Goal: Task Accomplishment & Management: Manage account settings

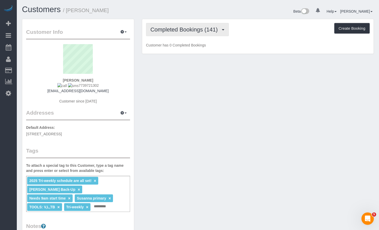
click at [179, 32] on span "Completed Bookings (141)" at bounding box center [186, 29] width 70 height 6
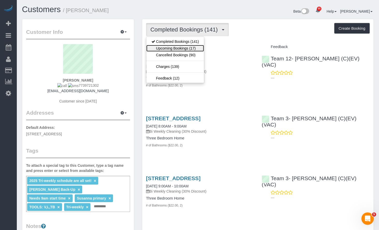
click at [178, 50] on link "Upcoming Bookings (17)" at bounding box center [175, 48] width 58 height 7
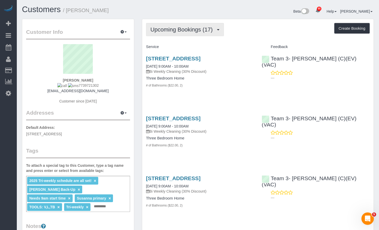
click at [193, 33] on span "Upcoming Bookings (17)" at bounding box center [183, 29] width 65 height 6
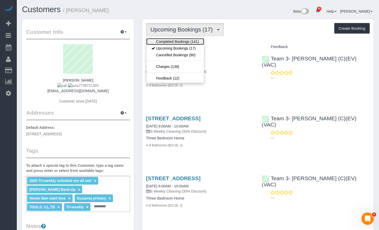
click at [187, 41] on link "Completed Bookings (141)" at bounding box center [175, 41] width 58 height 7
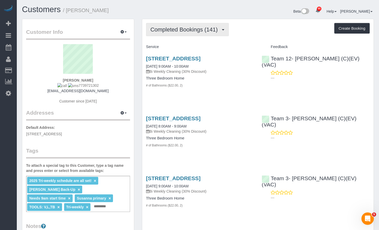
click at [200, 28] on span "Completed Bookings (141)" at bounding box center [186, 29] width 70 height 6
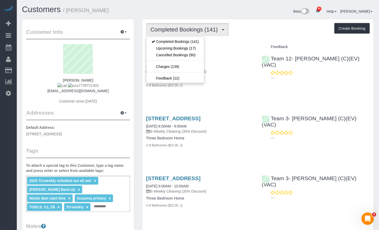
click at [191, 11] on h1 "Customers / Julia Rohan" at bounding box center [108, 9] width 172 height 9
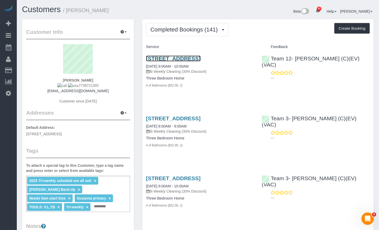
click at [201, 57] on link "4210 N Monticello Ave, Chicago, IL 60618" at bounding box center [173, 59] width 55 height 6
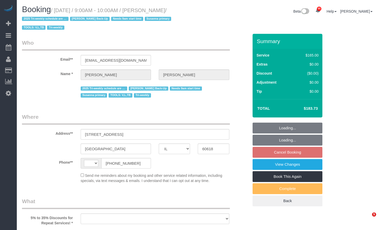
select select "IL"
select select "string:[GEOGRAPHIC_DATA]"
select select "object:831"
select select "string:fspay-4c1dd193-6a57-4368-8f29-c0820a65ffe9"
select select "number:1"
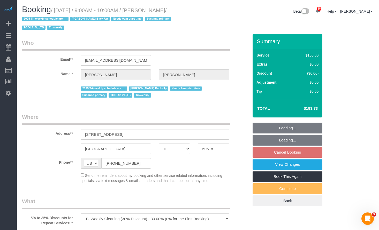
select select "number:58"
select select "number:139"
select select "number:107"
select select "number:98"
select select "number:141"
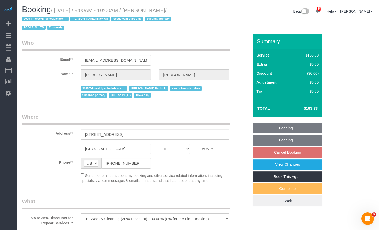
select select "number:143"
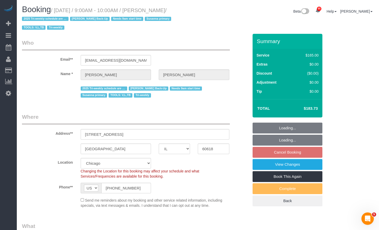
scroll to position [129, 0]
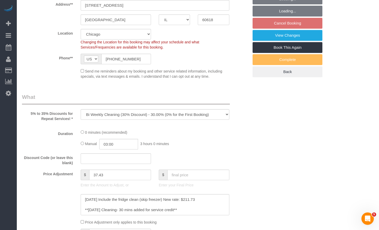
select select "2"
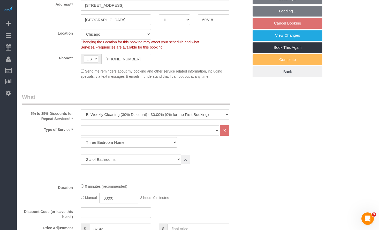
select select "object:1158"
select select "spot1"
click at [121, 114] on select "One Time Cleaning Weekly Cleaning (35% Discount) - 35.00% (0% for the First Boo…" at bounding box center [155, 114] width 149 height 11
select select "2"
select select "object:1159"
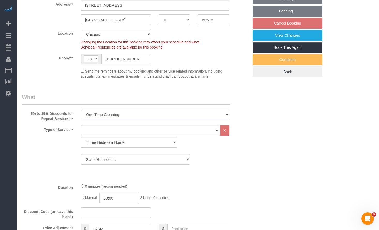
click at [81, 109] on select "One Time Cleaning Weekly Cleaning (35% Discount) - 35.00% (0% for the First Boo…" at bounding box center [155, 114] width 149 height 11
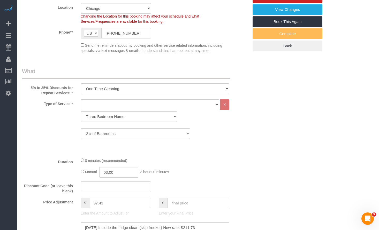
scroll to position [181, 0]
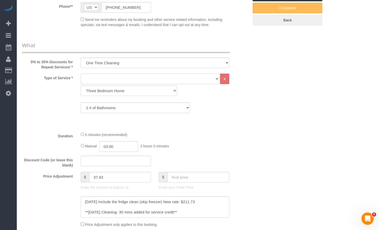
click at [188, 75] on select "General Cleaning Deep Cleaning Move-in / Move-out Cleaning COUNTS Cleaning" at bounding box center [150, 79] width 139 height 11
select select "512"
click at [81, 74] on select "General Cleaning Deep Cleaning Move-in / Move-out Cleaning COUNTS Cleaning" at bounding box center [150, 79] width 139 height 11
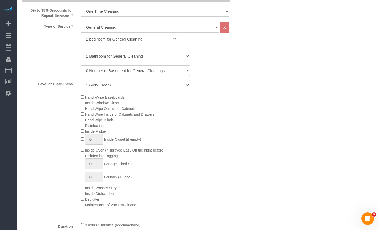
scroll to position [103, 0]
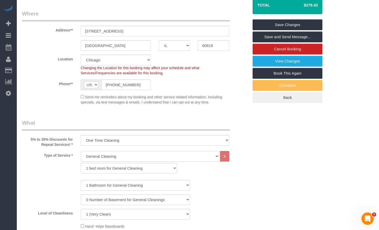
click at [137, 158] on select "General Cleaning Deep Cleaning Move-in / Move-out Cleaning COUNTS Cleaning" at bounding box center [150, 156] width 139 height 11
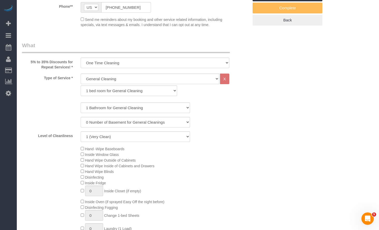
scroll to position [207, 0]
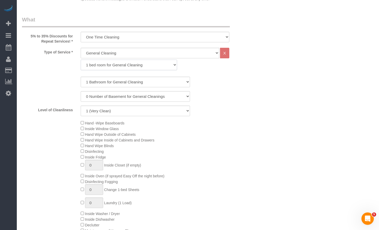
click at [130, 69] on select "1 bed room for General Cleaning 2 bed room for General Cleaning 3 bed room for …" at bounding box center [129, 65] width 96 height 11
select select "288"
click at [81, 60] on select "1 bed room for General Cleaning 2 bed room for General Cleaning 3 bed room for …" at bounding box center [129, 65] width 96 height 11
click at [118, 84] on select "1 Bathroom for General Cleaning 2 Bathroom for General Cleanings 3 Bathroom for…" at bounding box center [136, 82] width 110 height 11
select select "2"
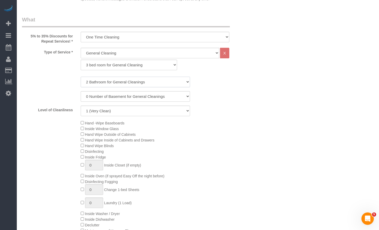
click at [81, 77] on select "1 Bathroom for General Cleaning 2 Bathroom for General Cleanings 3 Bathroom for…" at bounding box center [136, 82] width 110 height 11
click at [195, 110] on div "Level of Cleanliness 1 (Very Clean) 2 3 4 5 (Average Condition) 6 7 8 9 10 (Ext…" at bounding box center [135, 111] width 235 height 11
drag, startPoint x: 166, startPoint y: 111, endPoint x: 163, endPoint y: 115, distance: 4.4
click at [166, 111] on select "1 (Very Clean) 2 3 4 5 (Average Condition) 6 7 8 9 10 (Extremely Dirty)" at bounding box center [136, 111] width 110 height 11
select select "5"
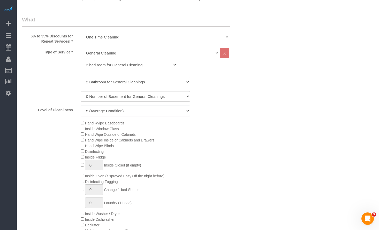
click at [81, 106] on select "1 (Very Clean) 2 3 4 5 (Average Condition) 6 7 8 9 10 (Extremely Dirty)" at bounding box center [136, 111] width 110 height 11
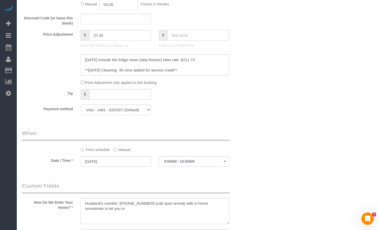
scroll to position [414, 0]
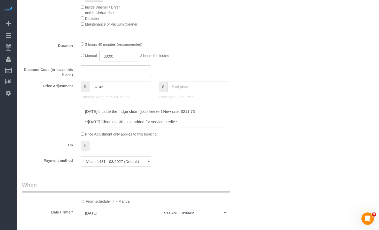
drag, startPoint x: 201, startPoint y: 112, endPoint x: 187, endPoint y: 112, distance: 14.5
click at [187, 112] on textarea at bounding box center [155, 116] width 149 height 21
click at [186, 88] on input "text" at bounding box center [198, 87] width 62 height 11
paste input "211.73"
type input "211.73"
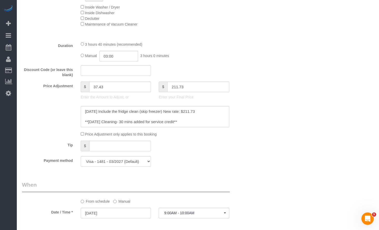
click at [290, 89] on div "Who Email** [EMAIL_ADDRESS][DOMAIN_NAME] Name * [PERSON_NAME] 2025 Tri-weekly s…" at bounding box center [198, 216] width 352 height 1192
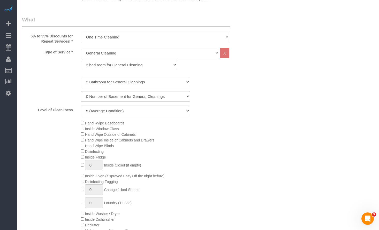
scroll to position [52, 0]
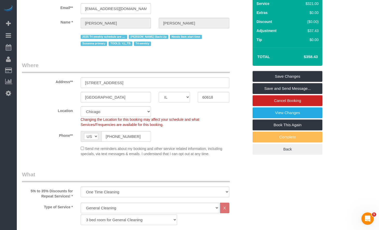
type input "-109.27"
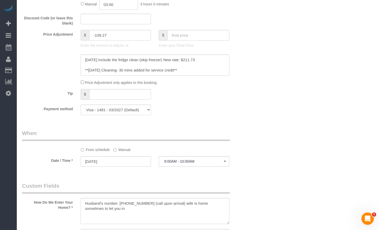
scroll to position [491, 0]
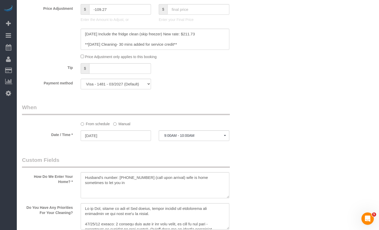
drag, startPoint x: 125, startPoint y: 124, endPoint x: 124, endPoint y: 133, distance: 8.9
click at [125, 124] on label "Manual" at bounding box center [121, 123] width 17 height 7
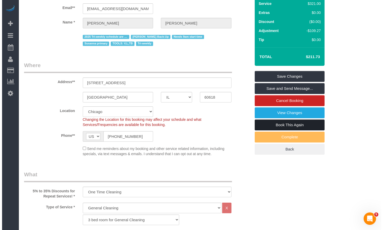
scroll to position [0, 0]
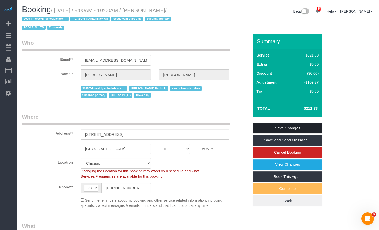
click at [307, 126] on link "Save Changes" at bounding box center [288, 128] width 70 height 11
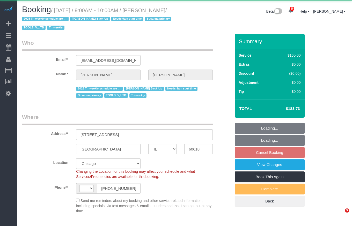
select select "IL"
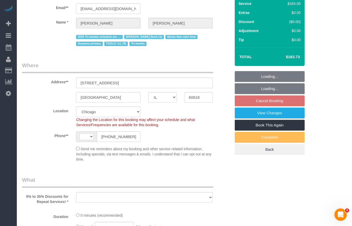
select select "number:1"
select select "number:58"
select select "number:139"
select select "number:107"
select select "number:98"
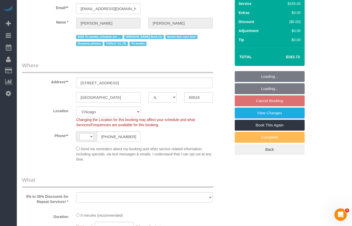
select select "number:141"
select select "number:143"
select select "string:US"
select select "string:fspay-4c1dd193-6a57-4368-8f29-c0820a65ffe9"
select select "2"
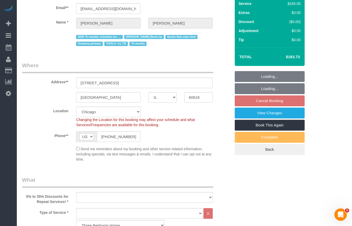
scroll to position [181, 0]
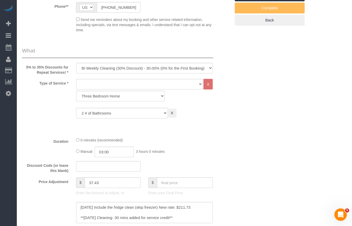
select select "object:1159"
select select "spot1"
select select "2"
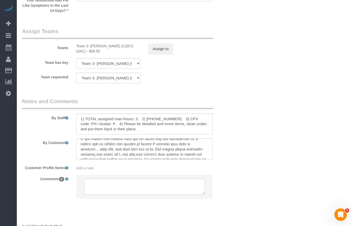
scroll to position [865, 0]
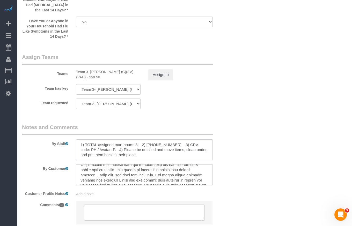
drag, startPoint x: 183, startPoint y: 141, endPoint x: 177, endPoint y: 142, distance: 5.6
click at [183, 141] on textarea at bounding box center [144, 149] width 137 height 21
click at [136, 141] on textarea at bounding box center [144, 149] width 137 height 21
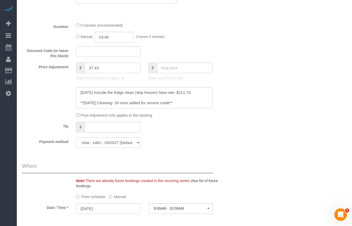
scroll to position [270, 0]
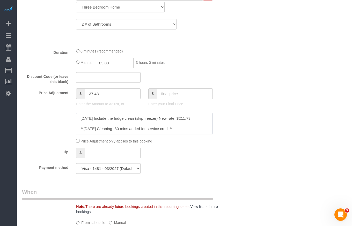
click at [142, 120] on textarea at bounding box center [144, 123] width 137 height 21
click at [180, 121] on textarea at bounding box center [144, 123] width 137 height 21
click at [193, 119] on textarea at bounding box center [144, 123] width 137 height 21
drag, startPoint x: 194, startPoint y: 120, endPoint x: 183, endPoint y: 118, distance: 12.1
click at [183, 118] on textarea at bounding box center [144, 123] width 137 height 21
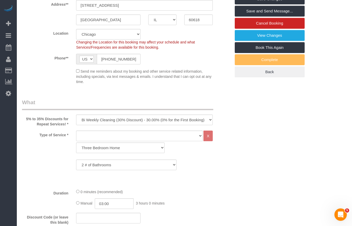
scroll to position [0, 0]
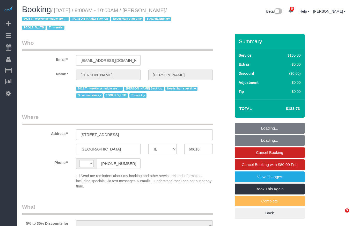
select select "IL"
select select "string:US"
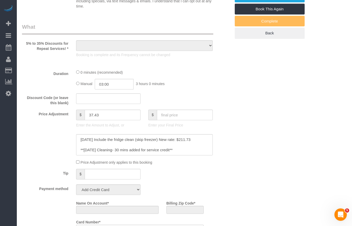
select select "object:846"
select select "string:fspay-4c1dd193-6a57-4368-8f29-c0820a65ffe9"
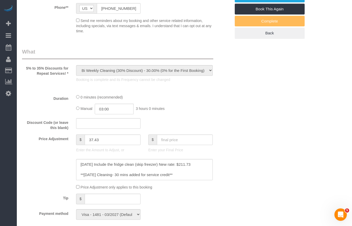
select select "spot1"
select select "number:1"
select select "number:58"
select select "number:139"
select select "number:107"
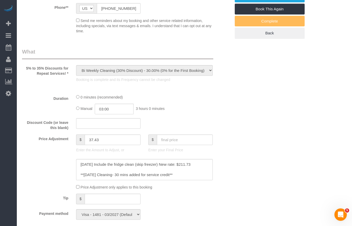
select select "number:98"
select select "number:141"
select select "number:143"
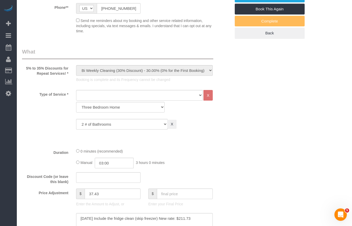
select select "object:1173"
select select "2"
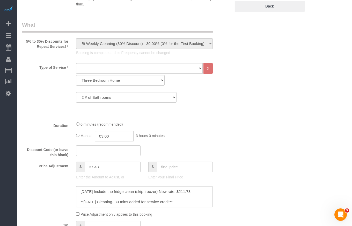
scroll to position [336, 0]
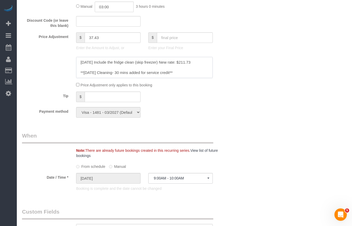
click at [183, 66] on textarea at bounding box center [144, 67] width 137 height 21
click at [204, 64] on textarea at bounding box center [144, 67] width 137 height 21
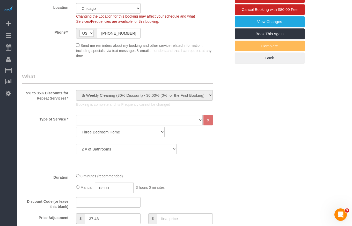
scroll to position [207, 0]
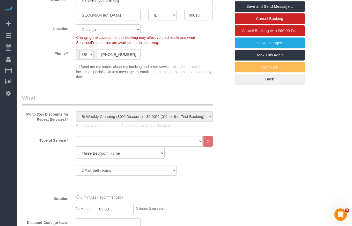
scroll to position [0, 0]
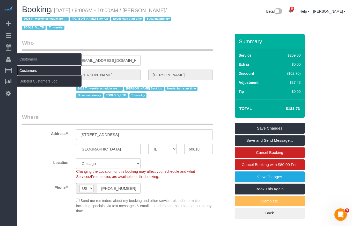
click at [31, 69] on link "Customers" at bounding box center [49, 70] width 65 height 10
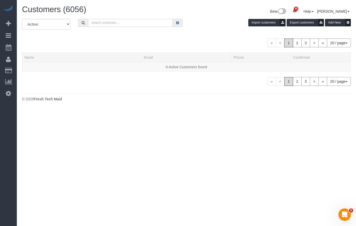
click at [129, 24] on input "text" at bounding box center [130, 23] width 85 height 8
paste input "Suzi Elnaggar"
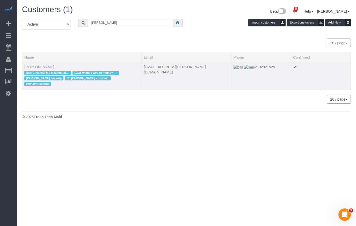
type input "Suzi Elnaggar"
click at [37, 65] on link "Suzi Elnaggar" at bounding box center [39, 67] width 30 height 4
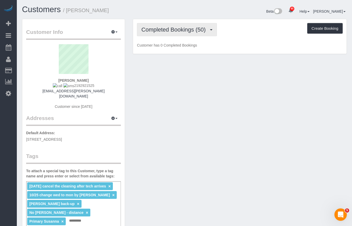
click at [158, 27] on span "Completed Bookings (50)" at bounding box center [174, 29] width 67 height 6
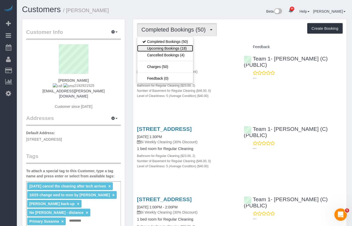
click at [147, 48] on link "Upcoming Bookings (18)" at bounding box center [165, 48] width 56 height 7
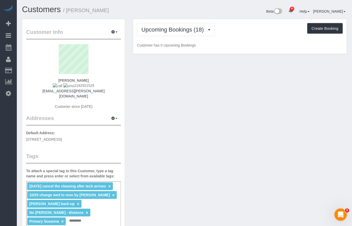
click at [131, 21] on div "Upcoming Bookings (18) Completed Bookings (50) Upcoming Bookings (18) Cancelled…" at bounding box center [240, 39] width 222 height 41
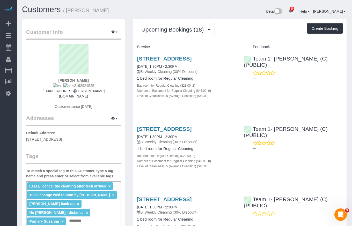
drag, startPoint x: 105, startPoint y: 11, endPoint x: 68, endPoint y: 11, distance: 37.0
click at [68, 11] on h1 "Customers / Suzi Elnaggar" at bounding box center [101, 9] width 159 height 9
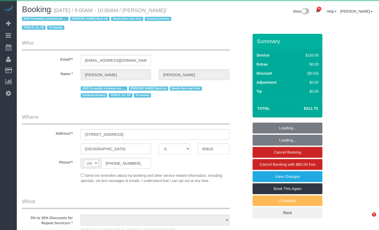
select select "IL"
select select "2"
select select "spot1"
select select "number:1"
select select "number:58"
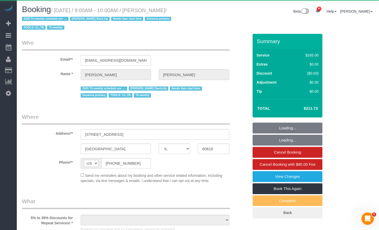
select select "number:139"
select select "number:107"
select select "number:98"
select select "number:141"
select select "number:143"
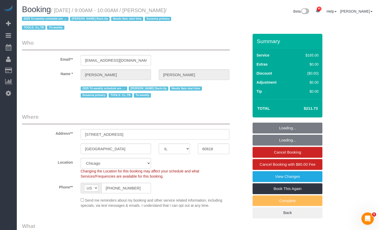
select select "object:1261"
select select "2"
select select "spot6"
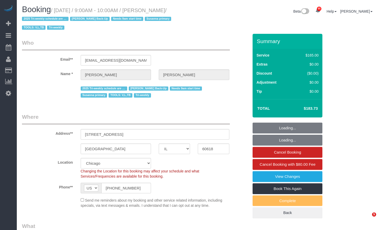
select select "IL"
select select "number:1"
select select "number:58"
select select "number:139"
select select "number:107"
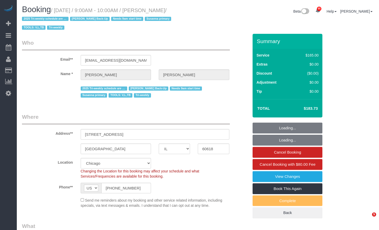
select select "number:98"
select select "number:141"
select select "number:143"
select select "object:1281"
select select "2"
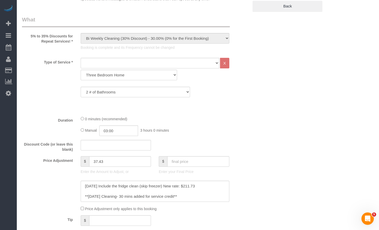
scroll to position [78, 0]
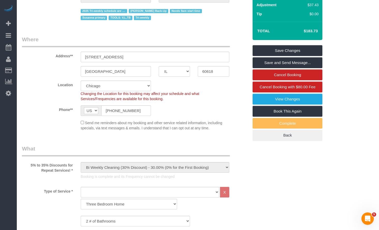
drag, startPoint x: 317, startPoint y: 30, endPoint x: 321, endPoint y: 31, distance: 3.7
click at [321, 31] on div "Total $183.73" at bounding box center [288, 31] width 70 height 18
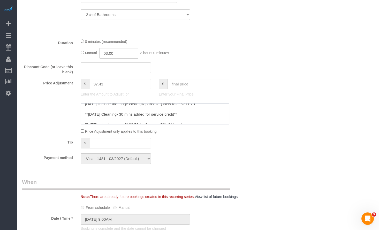
scroll to position [0, 0]
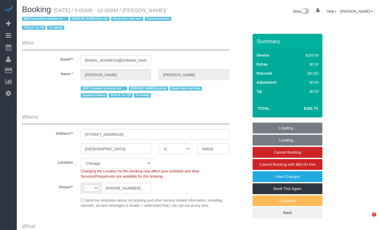
select select "IL"
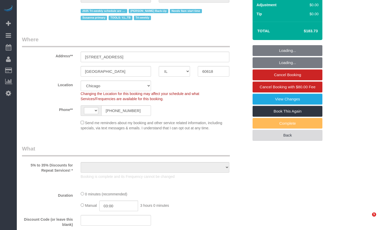
select select "string:US"
select select "2"
select select "number:1"
select select "number:58"
select select "number:139"
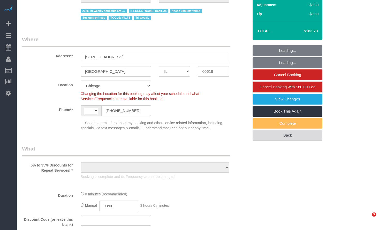
select select "number:107"
select select "number:98"
select select "number:141"
select select "number:143"
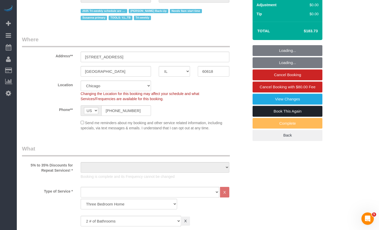
scroll to position [78, 0]
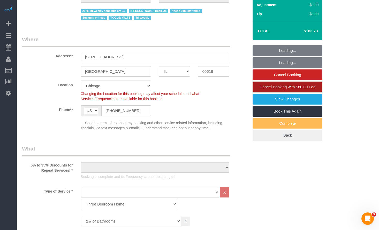
select select "spot1"
select select "2"
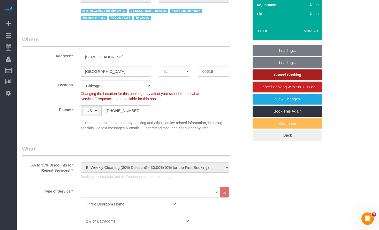
select select "object:1285"
click at [294, 73] on link "Cancel Booking" at bounding box center [288, 75] width 70 height 11
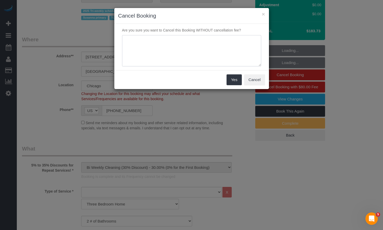
click at [221, 49] on textarea at bounding box center [191, 51] width 139 height 32
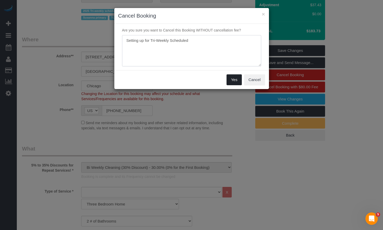
type textarea "Setting up for Tri-Weekly Scheduled"
click at [233, 79] on button "Yes" at bounding box center [234, 79] width 15 height 11
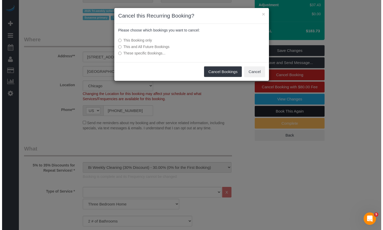
scroll to position [0, 0]
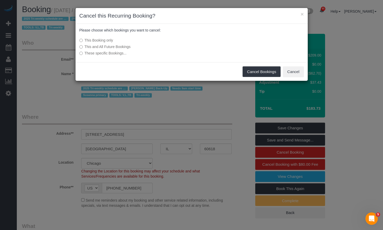
click at [101, 45] on label "This and All Future Bookings" at bounding box center [152, 46] width 147 height 5
click at [260, 72] on button "Cancel Bookings" at bounding box center [262, 71] width 38 height 11
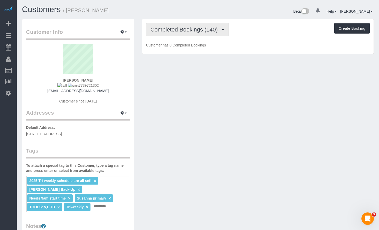
click at [212, 27] on span "Completed Bookings (140)" at bounding box center [186, 29] width 70 height 6
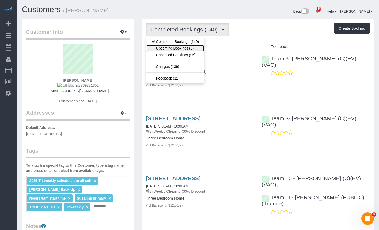
click at [187, 51] on link "Upcoming Bookings (0)" at bounding box center [175, 48] width 58 height 7
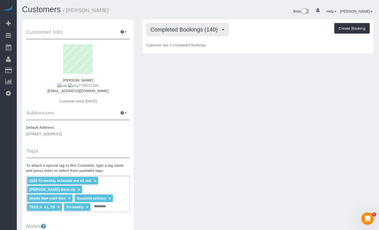
click at [209, 29] on span "Completed Bookings (140)" at bounding box center [186, 29] width 70 height 6
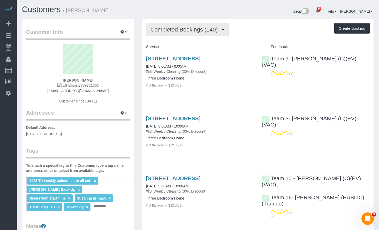
click at [217, 31] on span "Completed Bookings (140)" at bounding box center [186, 29] width 70 height 6
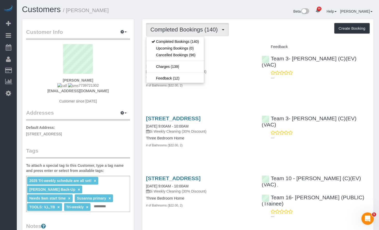
click at [254, 14] on div "Beta 85 Your Notifications You have 0 alerts × You have 1 to charge for [DATE] …" at bounding box center [288, 12] width 180 height 14
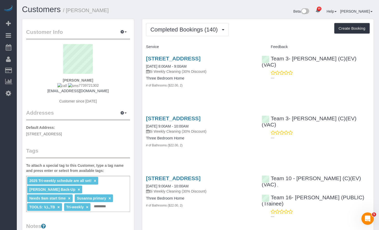
drag, startPoint x: 221, startPoint y: 58, endPoint x: 249, endPoint y: 33, distance: 37.3
click at [249, 33] on div "Completed Bookings (140) Completed Bookings (140) Upcoming Bookings (0) Cancell…" at bounding box center [258, 29] width 224 height 13
click at [204, 24] on button "Completed Bookings (140)" at bounding box center [187, 29] width 83 height 13
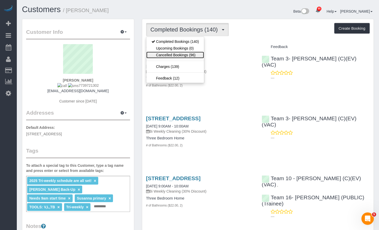
click at [182, 54] on link "Cancelled Bookings (96)" at bounding box center [175, 55] width 58 height 7
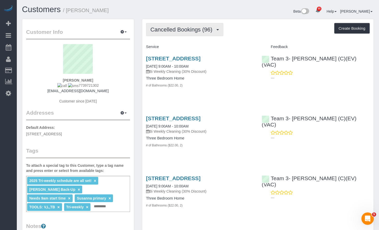
click at [187, 29] on span "Cancelled Bookings (96)" at bounding box center [183, 29] width 65 height 6
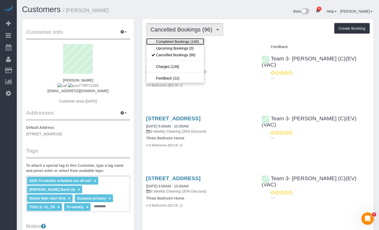
click at [177, 42] on link "Completed Bookings (140)" at bounding box center [175, 41] width 58 height 7
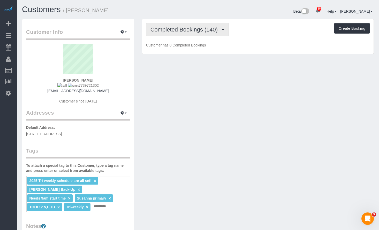
click at [183, 25] on button "Completed Bookings (140)" at bounding box center [187, 29] width 83 height 13
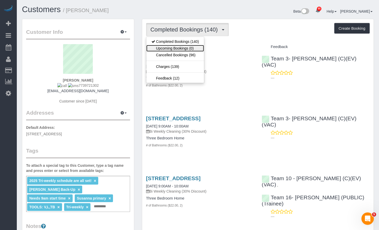
click at [181, 48] on link "Upcoming Bookings (0)" at bounding box center [175, 48] width 58 height 7
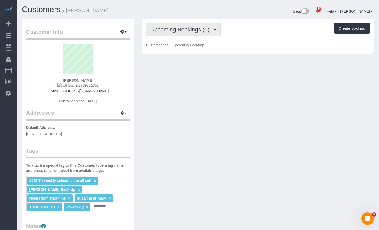
click at [185, 27] on span "Upcoming Bookings (0)" at bounding box center [182, 29] width 62 height 6
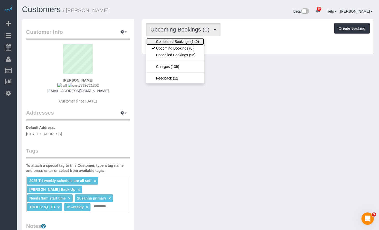
click at [180, 42] on link "Completed Bookings (140)" at bounding box center [175, 41] width 58 height 7
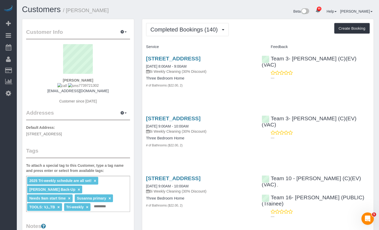
click at [154, 7] on h1 "Customers / [PERSON_NAME]" at bounding box center [108, 9] width 172 height 9
click at [171, 28] on span "Completed Bookings (140)" at bounding box center [186, 29] width 70 height 6
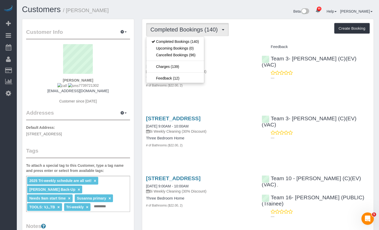
click at [175, 11] on h1 "Customers / Julia Rohan" at bounding box center [108, 9] width 172 height 9
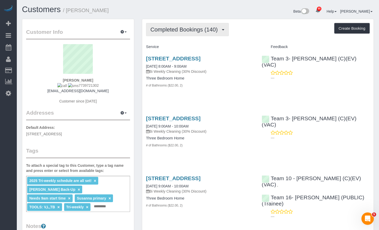
click at [220, 29] on span "Completed Bookings (140)" at bounding box center [186, 29] width 70 height 6
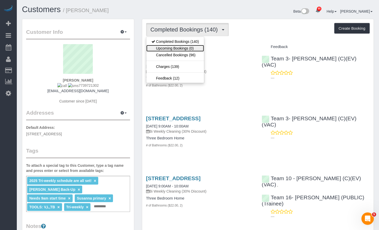
click at [197, 47] on link "Upcoming Bookings (0)" at bounding box center [175, 48] width 58 height 7
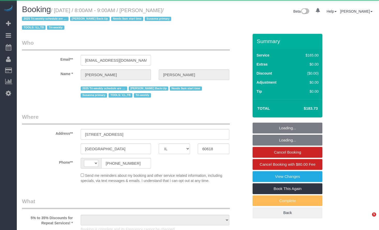
select select "IL"
select select "object:593"
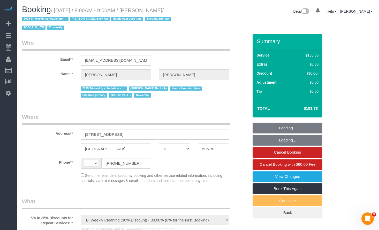
scroll to position [26, 0]
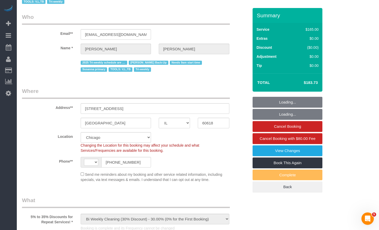
select select "string:fspay-4c1dd193-6a57-4368-8f29-c0820a65ffe9"
select select "number:1"
select select "number:58"
select select "number:139"
select select "number:107"
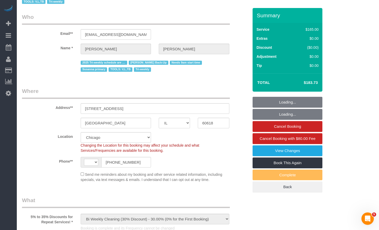
select select "number:98"
select select "number:141"
select select "number:143"
select select "string:[GEOGRAPHIC_DATA]"
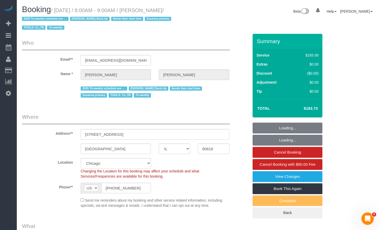
select select "2"
select select "spot1"
select select "object:1261"
select select "2"
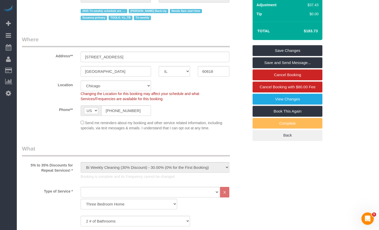
scroll to position [52, 0]
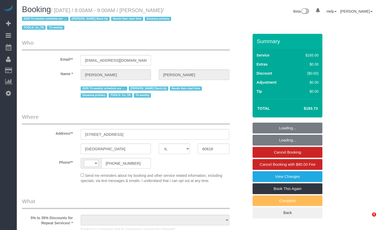
select select "IL"
select select "number:1"
select select "number:58"
select select "number:139"
select select "number:107"
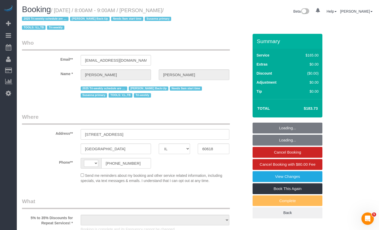
select select "number:98"
select select "number:141"
select select "number:143"
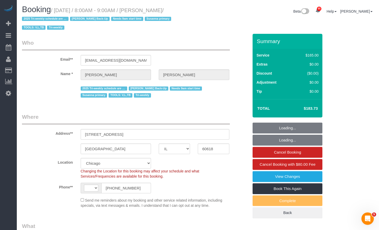
select select "object:872"
select select "string:US"
select select "2"
select select "spot1"
select select "object:1261"
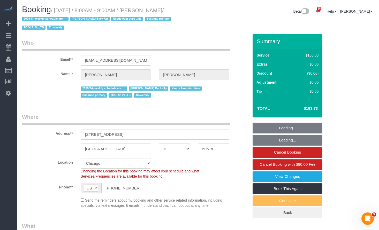
select select "2"
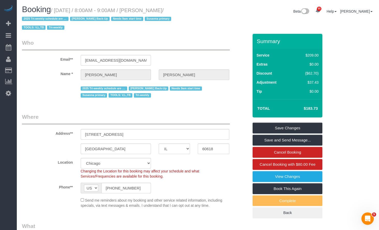
click at [214, 40] on legend "Who" at bounding box center [126, 45] width 208 height 12
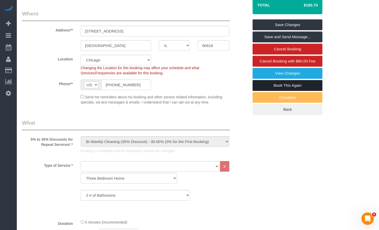
click at [299, 84] on link "Book This Again" at bounding box center [288, 85] width 70 height 11
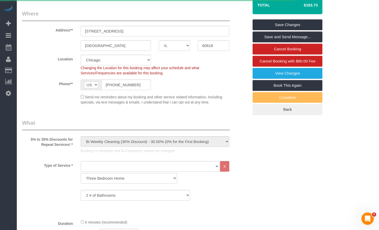
select select "IL"
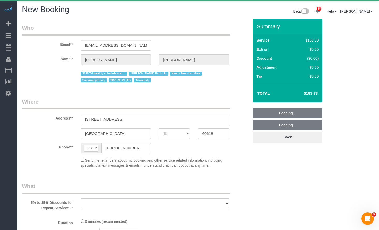
select select "object:1648"
select select "string:fspay-4c1dd193-6a57-4368-8f29-c0820a65ffe9"
select select "number:1"
select select "number:58"
select select "number:139"
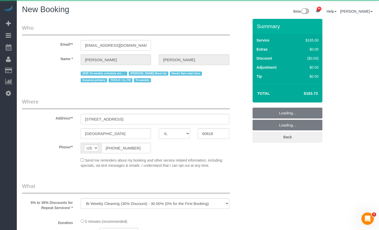
select select "number:107"
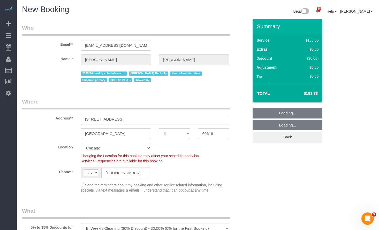
select select "object:2024"
select select "512"
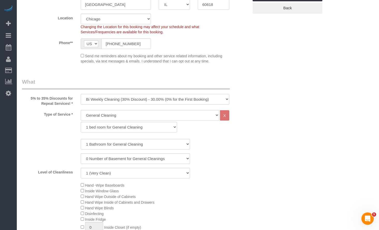
click at [132, 98] on select "One Time Cleaning Weekly Cleaning (35% Discount) - 35.00% (0% for the First Boo…" at bounding box center [155, 99] width 149 height 11
click at [81, 94] on select "One Time Cleaning Weekly Cleaning (35% Discount) - 35.00% (0% for the First Boo…" at bounding box center [155, 99] width 149 height 11
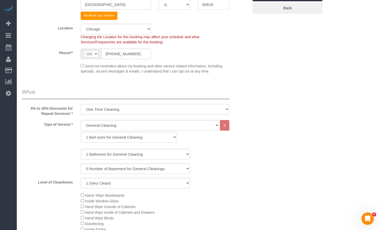
select select "object:2195"
click at [136, 138] on select "1 bed room for General Cleaning 2 bed room for General Cleaning 3 bed room for …" at bounding box center [129, 137] width 96 height 11
click at [81, 132] on select "1 bed room for General Cleaning 2 bed room for General Cleaning 3 bed room for …" at bounding box center [129, 137] width 96 height 11
drag, startPoint x: 122, startPoint y: 137, endPoint x: 121, endPoint y: 142, distance: 5.8
click at [122, 137] on select "1 bed room for General Cleaning 2 bed room for General Cleaning 3 bed room for …" at bounding box center [129, 137] width 96 height 11
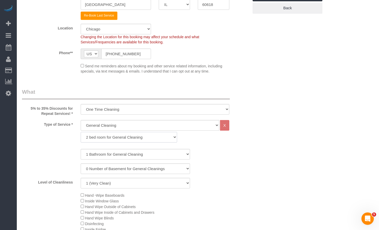
select select "288"
click at [81, 132] on select "1 bed room for General Cleaning 2 bed room for General Cleaning 3 bed room for …" at bounding box center [129, 137] width 96 height 11
click at [117, 153] on select "1 Bathroom for General Cleaning 2 Bathroom for General Cleanings 3 Bathroom for…" at bounding box center [136, 154] width 110 height 11
select select "2"
click at [81, 149] on select "1 Bathroom for General Cleaning 2 Bathroom for General Cleanings 3 Bathroom for…" at bounding box center [136, 154] width 110 height 11
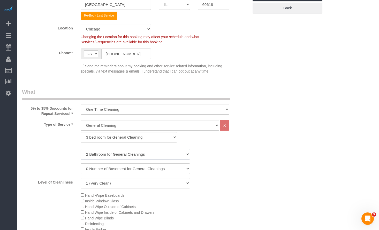
scroll to position [155, 0]
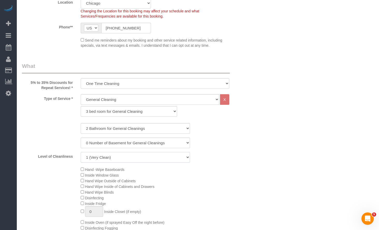
click at [139, 160] on select "1 (Very Clean) 2 3 4 5 (Average Condition) 6 7 8 9 10 (Extremely Dirty)" at bounding box center [136, 157] width 110 height 11
select select "5"
click at [81, 152] on select "1 (Very Clean) 2 3 4 5 (Average Condition) 6 7 8 9 10 (Extremely Dirty)" at bounding box center [136, 157] width 110 height 11
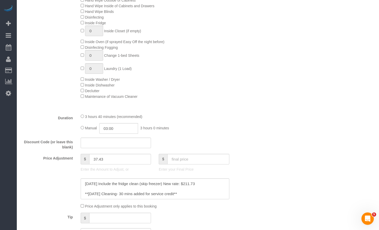
scroll to position [388, 0]
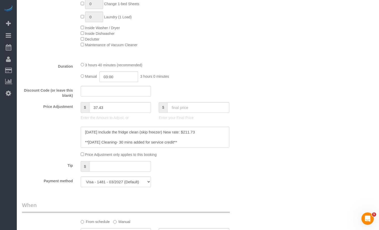
drag, startPoint x: 195, startPoint y: 133, endPoint x: 187, endPoint y: 134, distance: 8.9
click at [187, 134] on textarea at bounding box center [155, 137] width 149 height 21
click at [306, 115] on div "Who Email** [EMAIL_ADDRESS][DOMAIN_NAME] Name * [PERSON_NAME] 2025 Tri-weekly s…" at bounding box center [198, 170] width 352 height 1079
click at [190, 106] on input "text" at bounding box center [198, 107] width 62 height 11
paste input "211.73"
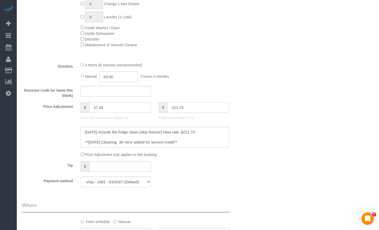
type input "211.73"
click at [315, 104] on div "Who Email** [EMAIL_ADDRESS][DOMAIN_NAME] Name * [PERSON_NAME] 2025 Tri-weekly s…" at bounding box center [198, 170] width 352 height 1079
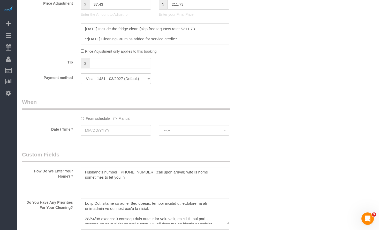
click at [129, 117] on label "Manual" at bounding box center [121, 117] width 17 height 7
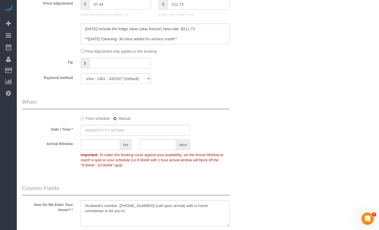
type input "-109.27"
click at [120, 132] on input "text" at bounding box center [136, 130] width 110 height 11
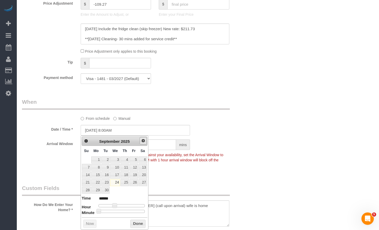
click at [144, 141] on span "Next" at bounding box center [143, 141] width 4 height 4
click at [116, 161] on link "1" at bounding box center [115, 160] width 10 height 7
click at [299, 129] on div "Who Email** juliarohan@gmail.com Name * Julia Rohan 2025 Tri-weekly schedule ar…" at bounding box center [198, 84] width 352 height 1112
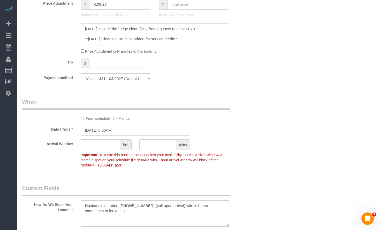
click at [127, 131] on input "10/01/2025 8:00AM" at bounding box center [136, 130] width 110 height 11
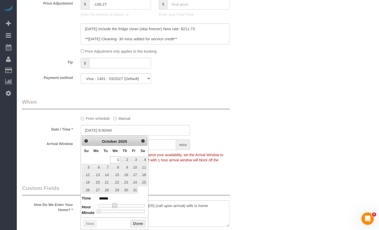
type input "[DATE] 9:00AM"
type input "******"
type input "10/01/2025 10:00AM"
type input "*******"
type input "[DATE] 9:00AM"
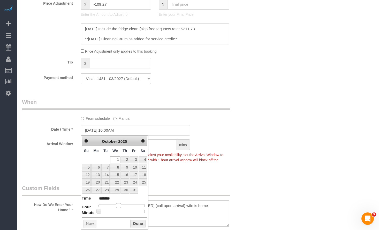
type input "******"
drag, startPoint x: 115, startPoint y: 205, endPoint x: 118, endPoint y: 205, distance: 2.6
click at [118, 205] on span at bounding box center [116, 206] width 5 height 5
click at [143, 225] on button "Done" at bounding box center [137, 224] width 15 height 8
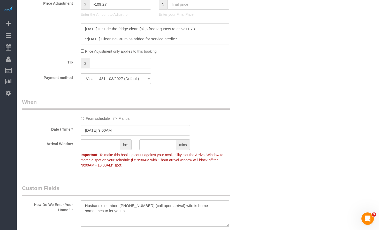
scroll to position [543, 0]
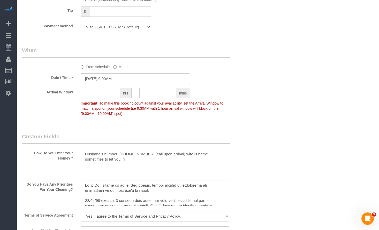
click at [102, 95] on input "text" at bounding box center [100, 93] width 39 height 11
type input "1"
drag, startPoint x: 273, startPoint y: 132, endPoint x: 253, endPoint y: 172, distance: 44.3
click at [272, 134] on div "Who Email** juliarohan@gmail.com Name * Julia Rohan 2025 Tri-weekly schedule ar…" at bounding box center [198, 32] width 352 height 1112
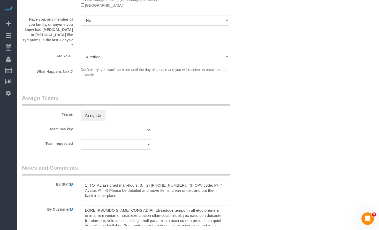
scroll to position [914, 0]
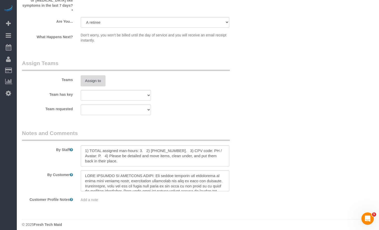
click at [96, 77] on button "Assign to" at bounding box center [93, 81] width 25 height 11
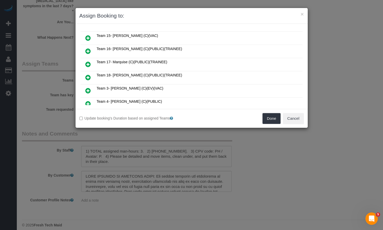
scroll to position [103, 0]
click at [89, 63] on icon at bounding box center [87, 65] width 5 height 6
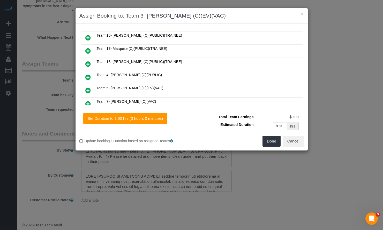
scroll to position [116, 0]
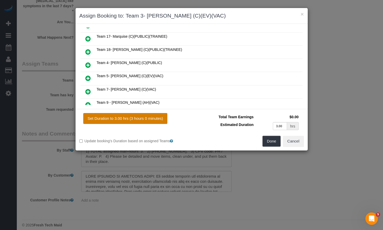
click at [151, 115] on button "Set Duration to 3.00 hrs (3 hours 0 minutes)" at bounding box center [125, 118] width 84 height 11
type input "3.00"
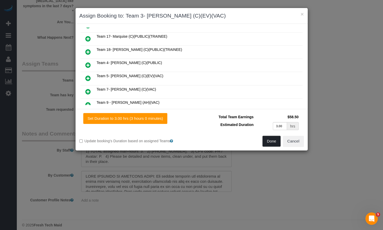
click at [271, 140] on button "Done" at bounding box center [271, 141] width 18 height 11
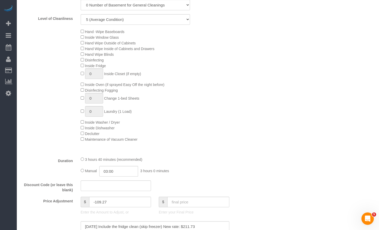
scroll to position [0, 0]
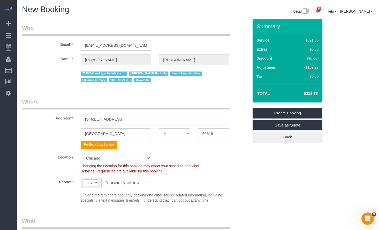
click at [154, 18] on div "New Booking Beta 85 Your Notifications You have 0 alerts × You have 1 to charge…" at bounding box center [198, 12] width 360 height 14
click at [277, 113] on link "Create Booking" at bounding box center [288, 113] width 70 height 11
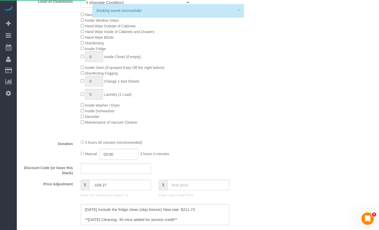
scroll to position [440, 0]
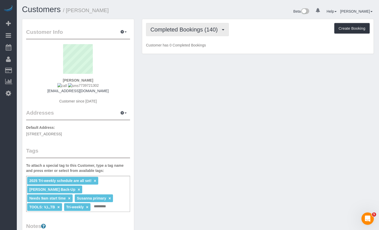
click at [206, 36] on button "Completed Bookings (140)" at bounding box center [187, 29] width 83 height 13
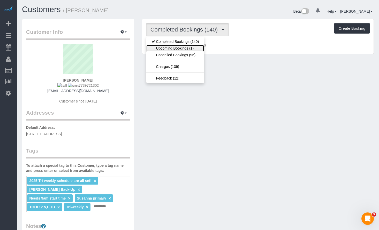
click at [197, 49] on link "Upcoming Bookings (1)" at bounding box center [175, 48] width 58 height 7
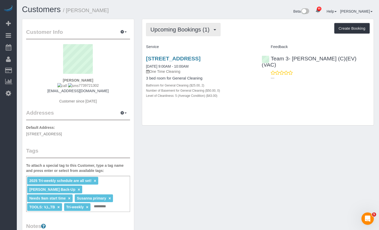
click at [215, 24] on button "Upcoming Bookings (1)" at bounding box center [183, 29] width 75 height 13
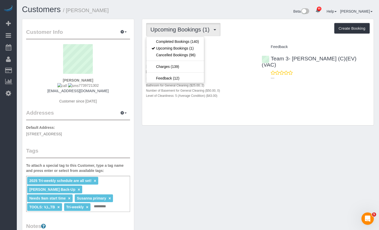
click at [239, 14] on div "Beta 85 Your Notifications You have 0 alerts × You have 1 to charge for [DATE] …" at bounding box center [288, 12] width 180 height 14
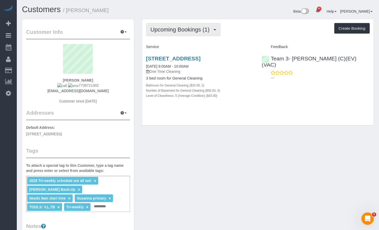
click at [211, 25] on button "Upcoming Bookings (1)" at bounding box center [183, 29] width 75 height 13
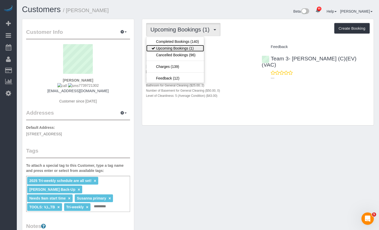
click at [199, 49] on link "Upcoming Bookings (1)" at bounding box center [175, 48] width 58 height 7
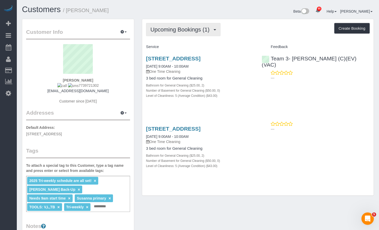
click at [185, 28] on span "Upcoming Bookings (1)" at bounding box center [182, 29] width 62 height 6
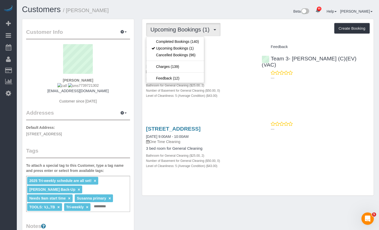
click at [217, 18] on div "Beta 85 Your Notifications You have 0 alerts × You have 1 to charge for [DATE] …" at bounding box center [288, 12] width 180 height 14
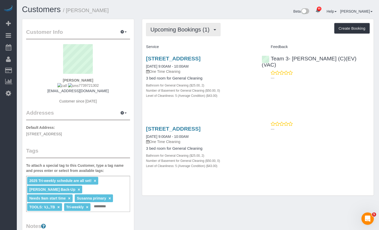
click at [211, 27] on span "Upcoming Bookings (1)" at bounding box center [182, 29] width 62 height 6
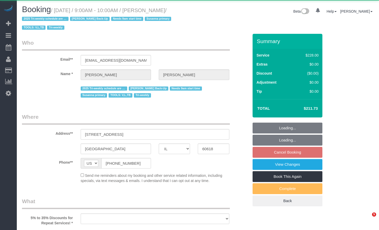
select select "IL"
select select "string:fspay-4c1dd193-6a57-4368-8f29-c0820a65ffe9"
select select "512"
select select "2"
select select "5"
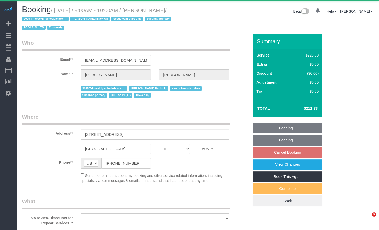
select select "number:1"
select select "number:58"
select select "number:139"
select select "number:107"
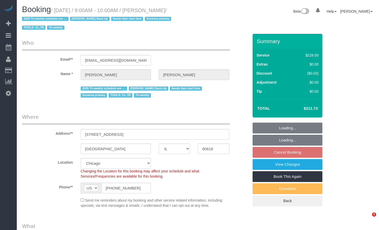
select select "object:1295"
select select "spot6"
select select "2"
select select "5"
select select "object:1371"
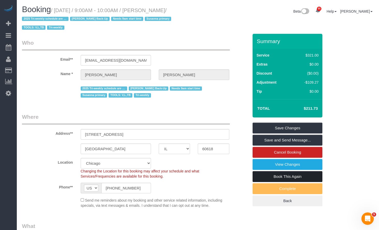
click at [303, 175] on link "Book This Again" at bounding box center [288, 176] width 70 height 11
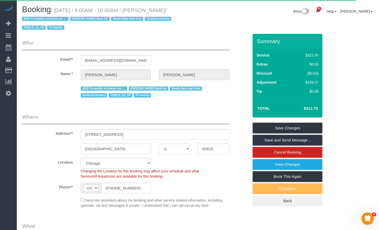
select select "IL"
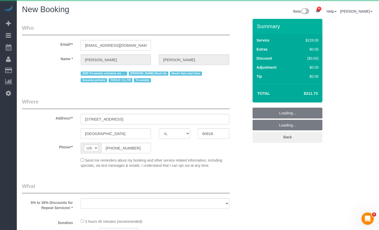
select select "number:1"
select select "number:58"
select select "number:139"
select select "number:107"
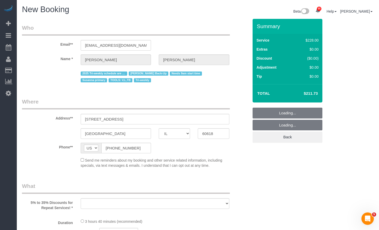
select select "string:fspay-4c1dd193-6a57-4368-8f29-c0820a65ffe9"
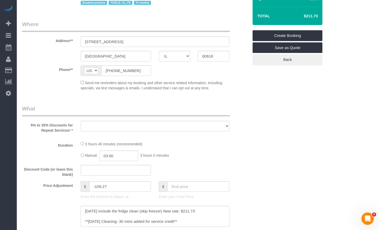
scroll to position [129, 0]
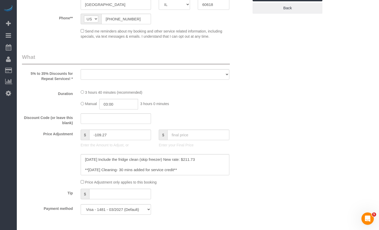
select select "object:1963"
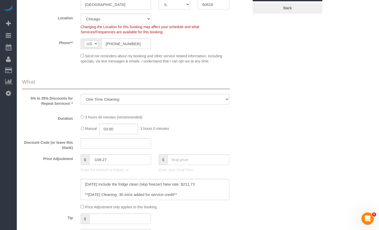
select select "512"
select select "2"
select select "5"
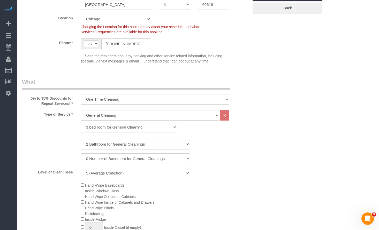
select select "object:2115"
select select "2"
select select "5"
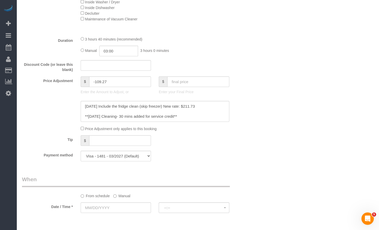
scroll to position [424, 0]
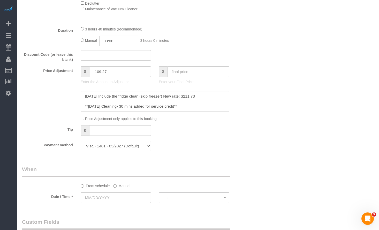
select select "2"
select select "5"
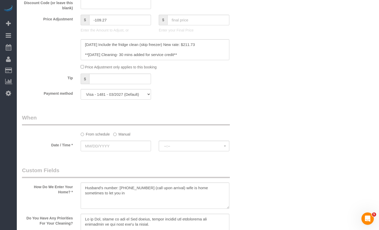
click at [127, 134] on label "Manual" at bounding box center [121, 133] width 17 height 7
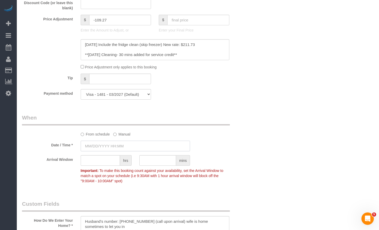
select select "object:2369"
click at [120, 147] on input "text" at bounding box center [136, 146] width 110 height 11
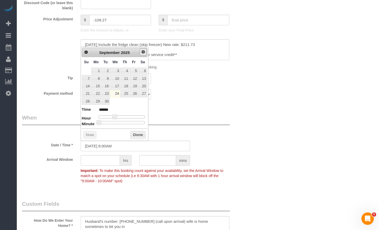
click at [142, 55] on link "Next" at bounding box center [143, 51] width 7 height 7
click at [87, 54] on span "Prev" at bounding box center [86, 52] width 4 height 4
click at [144, 55] on link "Next" at bounding box center [143, 51] width 7 height 7
type input "09/24/2025 9:00AM"
type input "******"
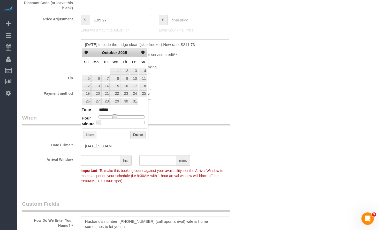
type input "09/24/2025 10:00AM"
type input "*******"
type input "09/24/2025 9:00AM"
type input "******"
click at [117, 118] on span at bounding box center [116, 117] width 5 height 5
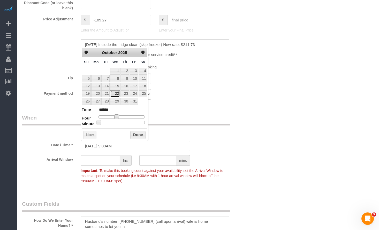
click at [117, 94] on link "22" at bounding box center [115, 94] width 10 height 7
type input "10/22/2025 9:00AM"
click at [107, 160] on input "text" at bounding box center [100, 160] width 39 height 11
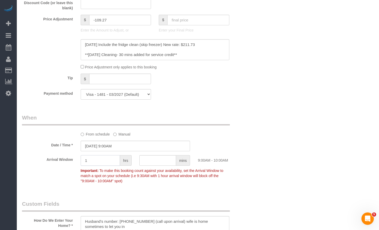
type input "1"
click at [271, 154] on div "Who Email** juliarohan@gmail.com Name * Julia Rohan 2025 Tri-weekly schedule ar…" at bounding box center [198, 99] width 352 height 1112
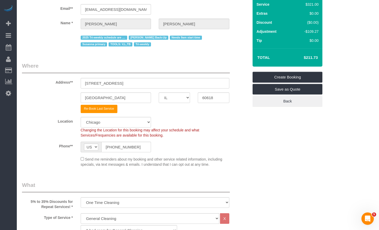
scroll to position [10, 0]
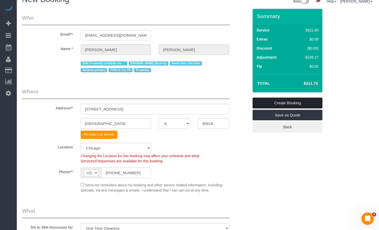
click at [290, 103] on link "Create Booking" at bounding box center [288, 103] width 70 height 11
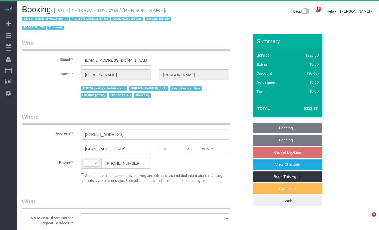
select select "IL"
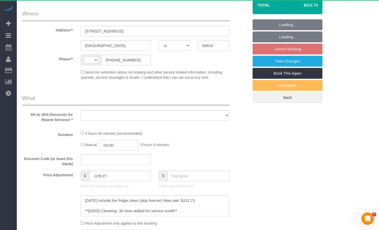
select select "object:509"
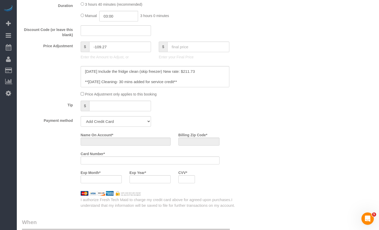
select select "string:fspay-4c1dd193-6a57-4368-8f29-c0820a65ffe9"
select select "spot1"
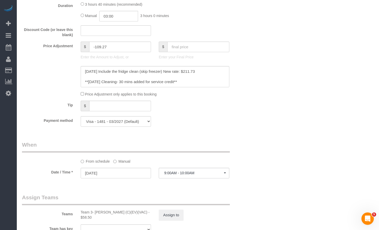
select select "512"
select select "number:1"
select select "number:58"
select select "number:139"
select select "number:107"
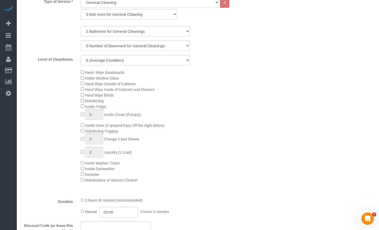
select select "object:908"
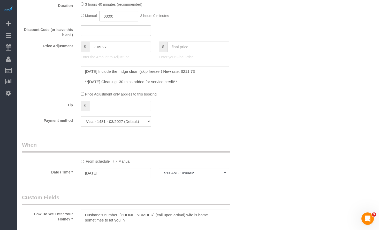
select select "2"
select select "5"
select select "spot6"
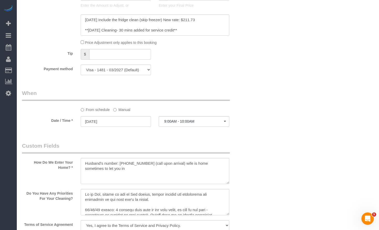
select select "string:[GEOGRAPHIC_DATA]"
click at [126, 109] on label "Manual" at bounding box center [121, 109] width 17 height 7
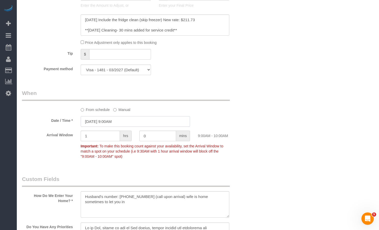
click at [118, 122] on input "[DATE] 9:00AM" at bounding box center [136, 121] width 110 height 11
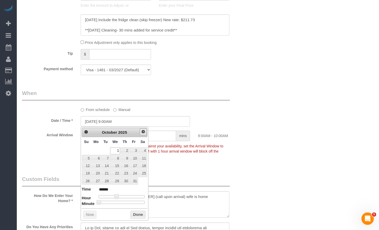
click at [142, 132] on span "Next" at bounding box center [143, 132] width 4 height 4
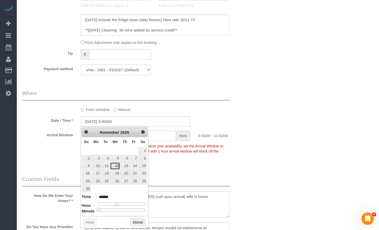
click at [117, 167] on link "12" at bounding box center [115, 166] width 10 height 7
type input "[DATE] 9:00AM"
click at [136, 221] on button "Done" at bounding box center [137, 223] width 15 height 8
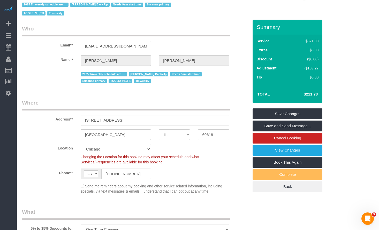
scroll to position [0, 0]
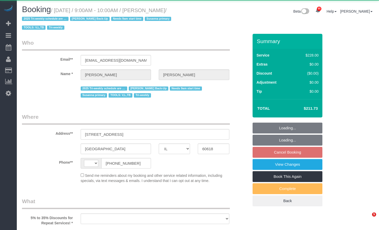
select select "IL"
select select "string:[GEOGRAPHIC_DATA]"
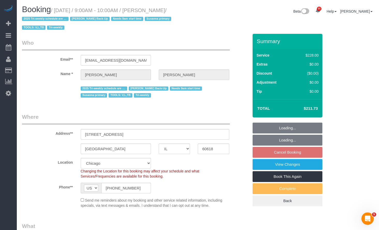
select select "object:832"
select select "number:1"
select select "number:58"
select select "number:139"
select select "number:107"
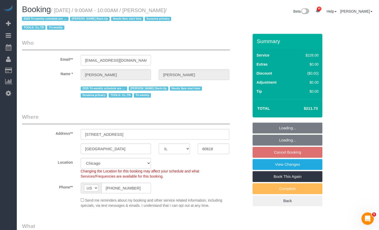
select select "512"
select select "2"
select select "5"
select select "spot1"
select select "2"
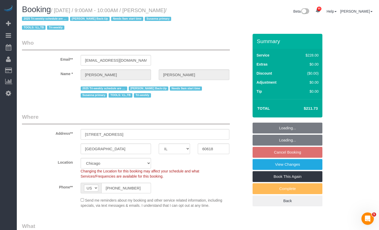
select select "5"
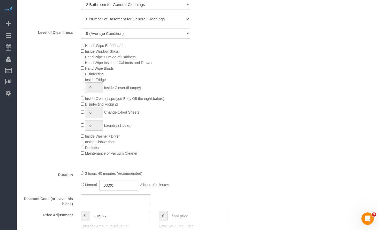
scroll to position [388, 0]
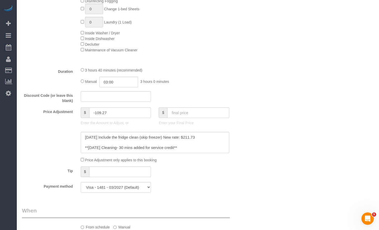
click at [242, 74] on div "Duration 3 hours 40 minutes (recommended) Manual 03:00 3 hours 0 minutes" at bounding box center [135, 77] width 235 height 20
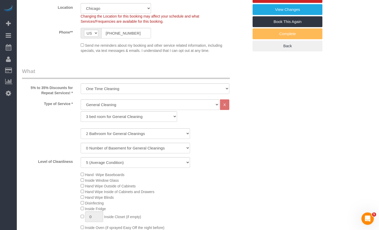
scroll to position [0, 0]
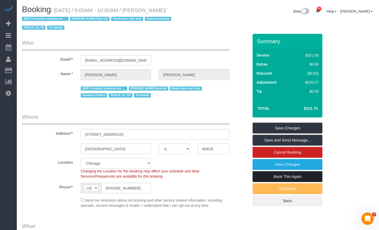
click at [304, 175] on link "Book This Again" at bounding box center [288, 176] width 70 height 11
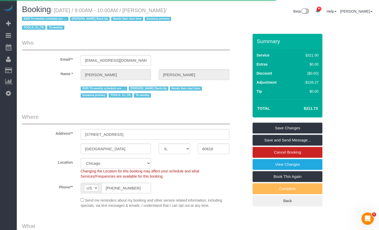
select select "IL"
select select "number:1"
select select "number:58"
select select "number:139"
select select "number:107"
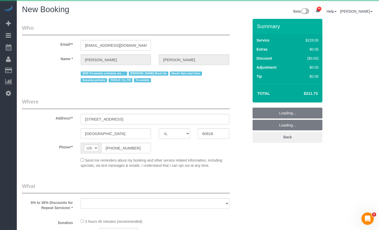
select select "string:fspay-4c1dd193-6a57-4368-8f29-c0820a65ffe9"
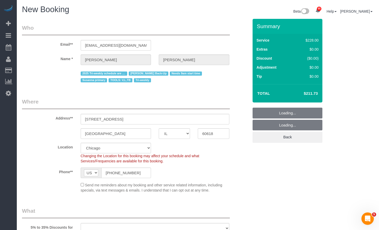
select select "object:2043"
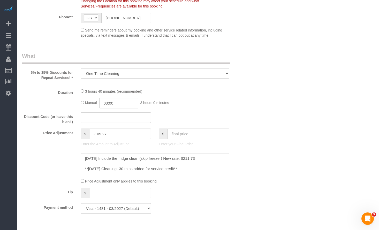
select select "512"
select select "2"
select select "5"
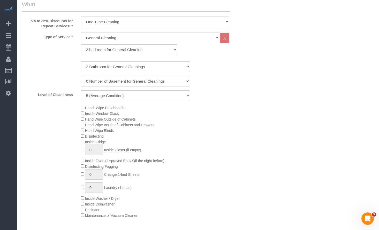
select select "object:2193"
select select "2"
select select "5"
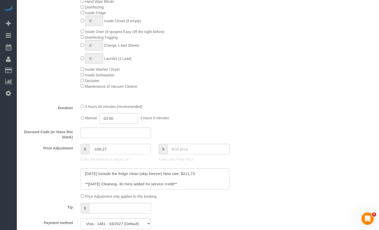
select select "object:2269"
select select "2"
select select "5"
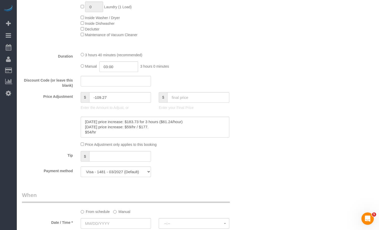
scroll to position [476, 0]
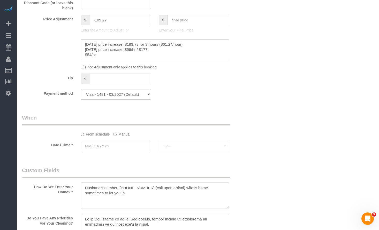
click at [124, 135] on label "Manual" at bounding box center [121, 133] width 17 height 7
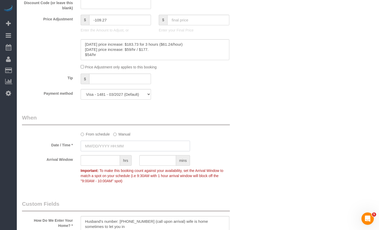
click at [119, 148] on input "text" at bounding box center [136, 146] width 110 height 11
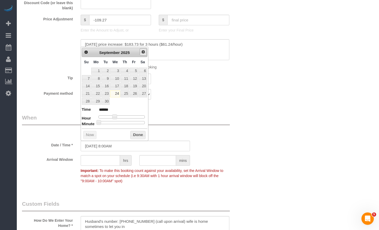
click at [141, 51] on span "Next" at bounding box center [143, 52] width 4 height 4
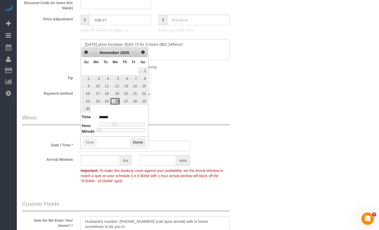
click at [114, 98] on link "26" at bounding box center [115, 101] width 10 height 7
click at [119, 94] on link "19" at bounding box center [115, 94] width 10 height 7
click at [103, 97] on link "18" at bounding box center [105, 94] width 8 height 7
click at [121, 86] on link "13" at bounding box center [125, 86] width 9 height 7
click at [122, 98] on td "27" at bounding box center [124, 101] width 9 height 7
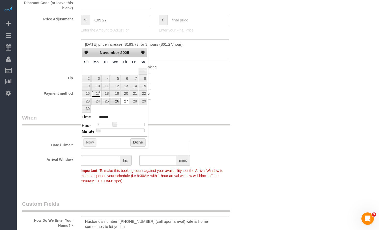
click at [100, 96] on link "17" at bounding box center [96, 94] width 10 height 7
click at [127, 94] on link "20" at bounding box center [125, 94] width 9 height 7
click at [141, 93] on link "22" at bounding box center [143, 94] width 9 height 7
click at [117, 86] on link "12" at bounding box center [115, 86] width 10 height 7
type input "[DATE] 9:00AM"
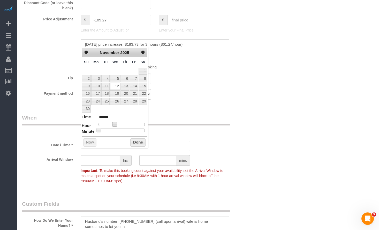
type input "******"
click at [118, 125] on span at bounding box center [116, 124] width 5 height 5
click at [136, 142] on button "Done" at bounding box center [137, 143] width 15 height 8
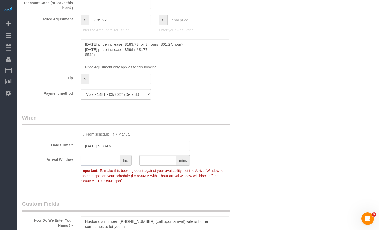
click at [107, 162] on input "text" at bounding box center [100, 160] width 39 height 11
type input "1"
click at [292, 123] on div "Who Email** juliarohan@gmail.com Name * Julia Rohan 2025 Tri-weekly schedule ar…" at bounding box center [198, 99] width 352 height 1112
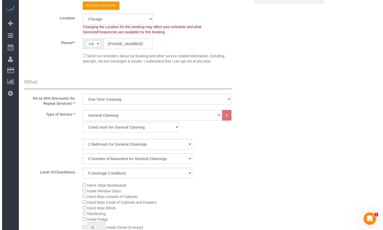
scroll to position [0, 0]
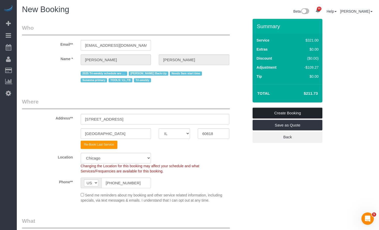
click at [289, 110] on link "Create Booking" at bounding box center [288, 113] width 70 height 11
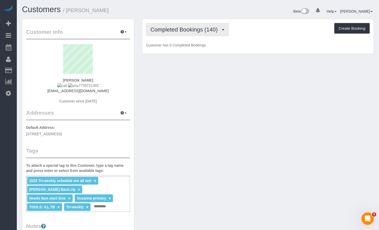
click at [204, 28] on span "Completed Bookings (140)" at bounding box center [186, 29] width 70 height 6
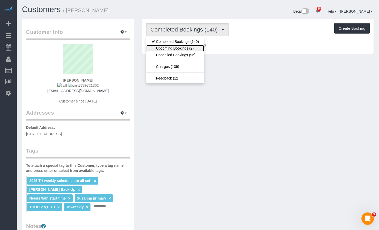
click at [192, 46] on link "Upcoming Bookings (2)" at bounding box center [175, 48] width 58 height 7
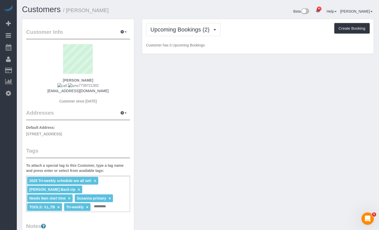
click at [199, 18] on div "Beta 85 Your Notifications You have 0 alerts × You have 1 to charge for [DATE] …" at bounding box center [288, 12] width 180 height 14
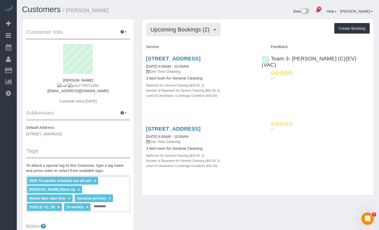
click at [168, 34] on button "Upcoming Bookings (2)" at bounding box center [183, 29] width 75 height 13
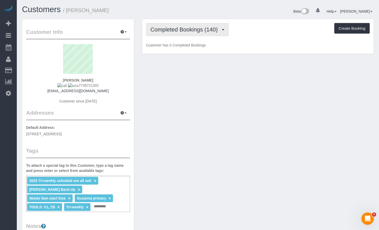
click at [205, 29] on span "Completed Bookings (140)" at bounding box center [186, 29] width 70 height 6
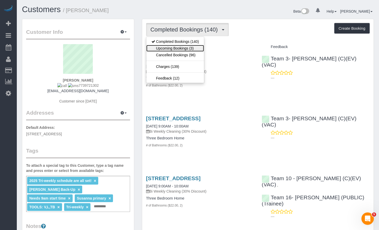
click at [196, 47] on link "Upcoming Bookings (3)" at bounding box center [175, 48] width 58 height 7
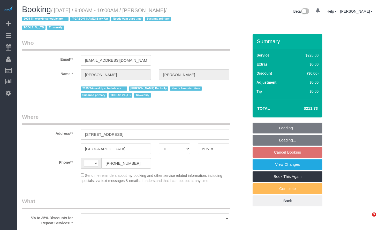
select select "IL"
select select "string:[GEOGRAPHIC_DATA]"
select select "string:fspay-4c1dd193-6a57-4368-8f29-c0820a65ffe9"
select select "number:1"
select select "number:58"
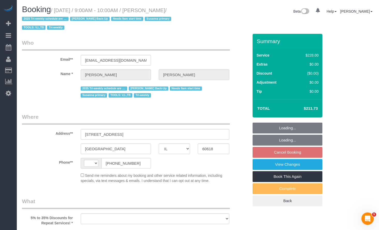
select select "number:139"
select select "number:107"
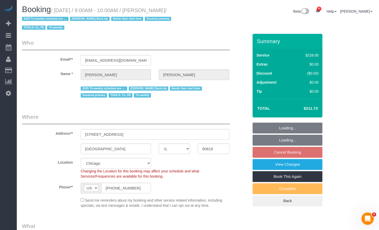
select select "object:1292"
select select "512"
select select "2"
select select "5"
select select "spot1"
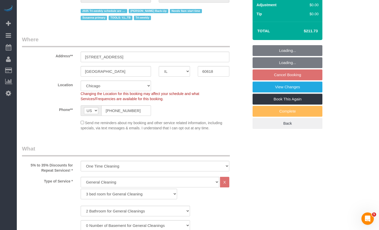
select select "2"
select select "5"
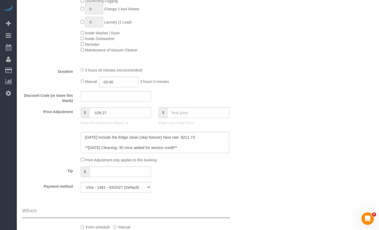
scroll to position [465, 0]
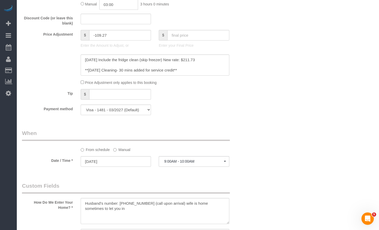
click at [121, 147] on label "Manual" at bounding box center [121, 149] width 17 height 7
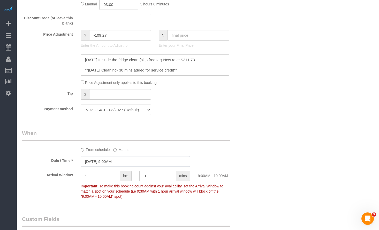
click at [122, 163] on input "[DATE] 9:00AM" at bounding box center [136, 161] width 110 height 11
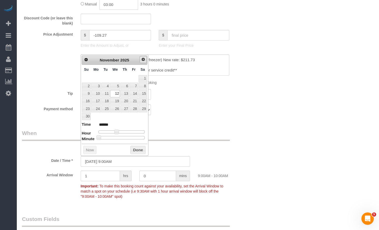
click at [141, 62] on link "Next" at bounding box center [143, 59] width 7 height 7
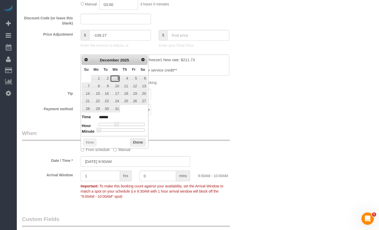
click at [117, 79] on link "3" at bounding box center [115, 78] width 10 height 7
type input "[DATE] 9:00AM"
click at [137, 145] on button "Done" at bounding box center [137, 143] width 15 height 8
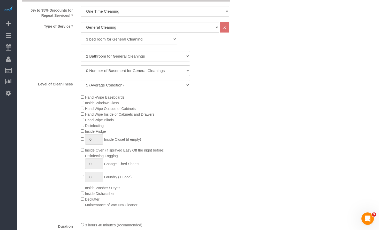
scroll to position [0, 0]
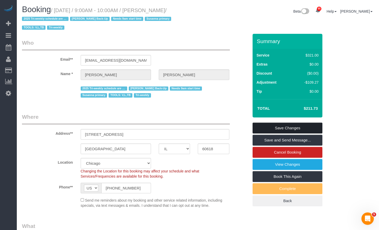
click at [284, 128] on link "Save Changes" at bounding box center [288, 128] width 70 height 11
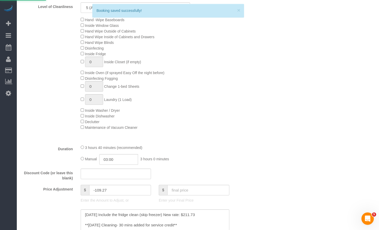
scroll to position [336, 0]
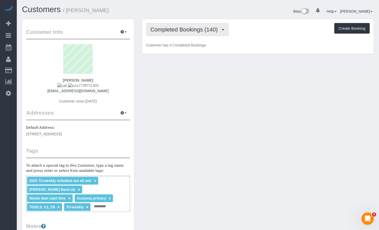
click at [181, 32] on button "Completed Bookings (140)" at bounding box center [187, 29] width 83 height 13
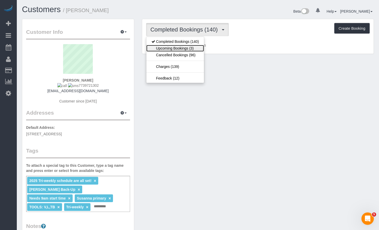
click at [182, 48] on link "Upcoming Bookings (3)" at bounding box center [175, 48] width 58 height 7
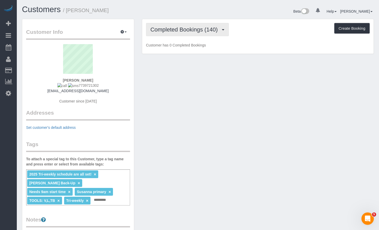
click at [207, 30] on span "Completed Bookings (140)" at bounding box center [186, 29] width 70 height 6
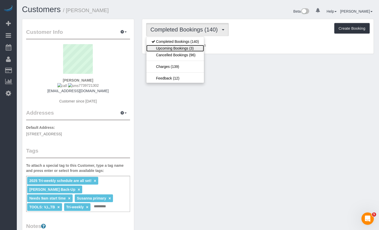
click at [195, 49] on link "Upcoming Bookings (3)" at bounding box center [175, 48] width 58 height 7
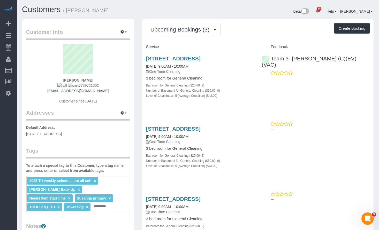
click at [250, 40] on div "Upcoming Bookings (3) Completed Bookings (140) Upcoming Bookings (3) Cancelled …" at bounding box center [257, 142] width 231 height 247
click at [193, 31] on span "Upcoming Bookings (3)" at bounding box center [182, 29] width 62 height 6
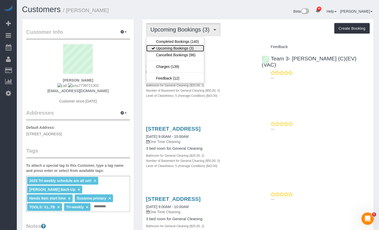
click at [188, 47] on link "Upcoming Bookings (3)" at bounding box center [175, 48] width 58 height 7
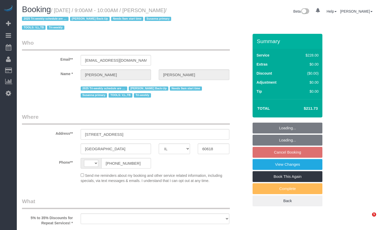
select select "IL"
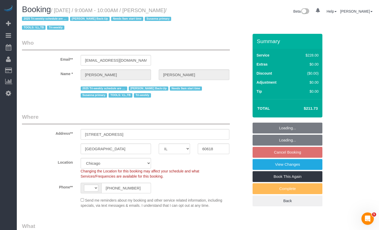
select select "string:[GEOGRAPHIC_DATA]"
select select "object:827"
select select "spot1"
select select "number:1"
select select "number:58"
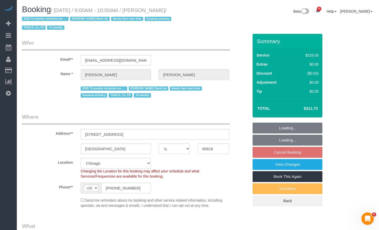
select select "number:139"
select select "number:107"
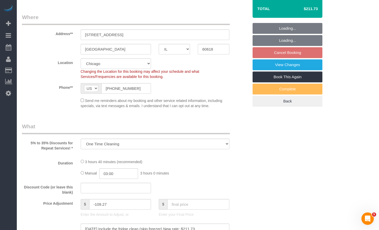
select select "object:1292"
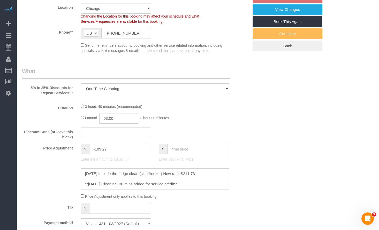
select select "512"
select select "2"
select select "5"
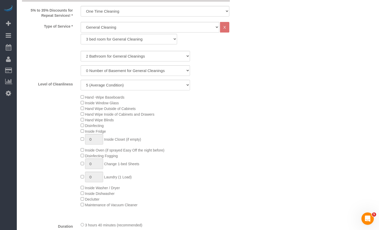
select select "2"
select select "5"
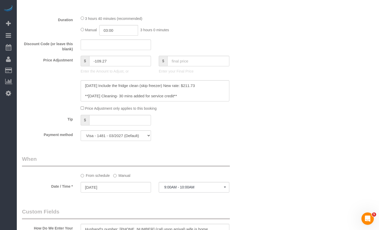
scroll to position [465, 0]
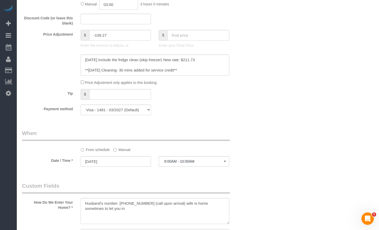
click at [125, 150] on label "Manual" at bounding box center [121, 149] width 17 height 7
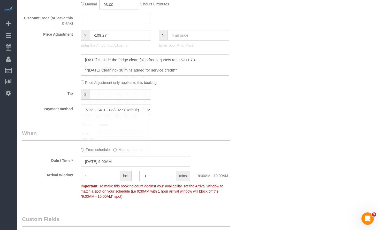
click at [111, 159] on input "10/22/2025 9:00AM" at bounding box center [136, 161] width 110 height 11
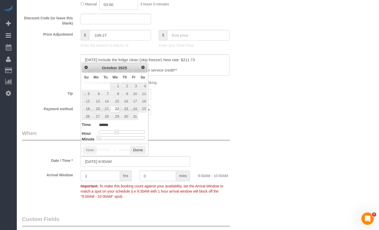
click at [333, 107] on div "Who Email** juliarohan@gmail.com Name * Julia Rohan 2025 Tri-weekly schedule ar…" at bounding box center [198, 136] width 352 height 1136
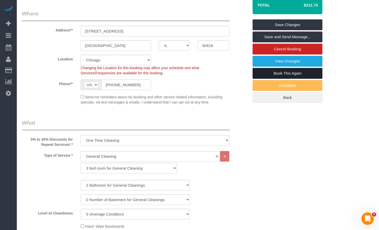
scroll to position [52, 0]
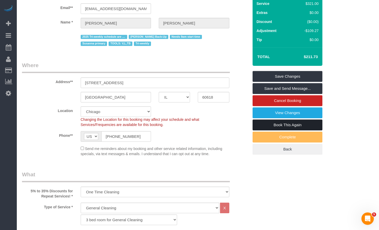
click at [290, 125] on link "Book This Again" at bounding box center [288, 125] width 70 height 11
select select "IL"
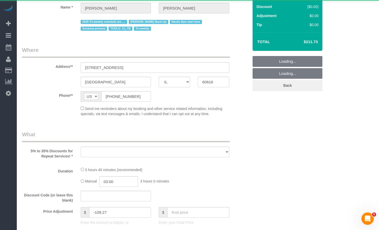
select select "string:fspay-4c1dd193-6a57-4368-8f29-c0820a65ffe9"
select select "number:1"
select select "number:58"
select select "number:139"
select select "number:107"
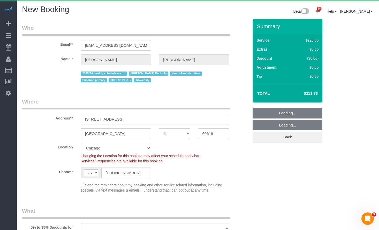
select select "512"
select select "2"
select select "5"
select select "object:2198"
select select "2"
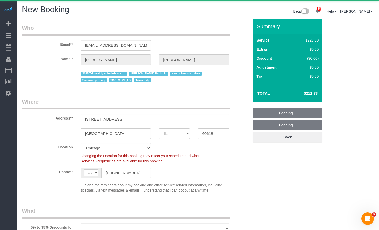
select select "5"
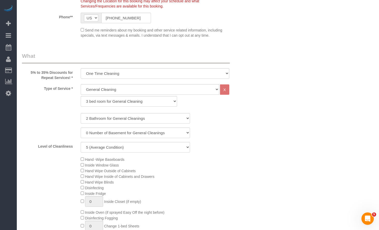
select select "object:2360"
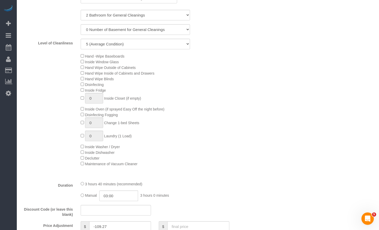
scroll to position [336, 0]
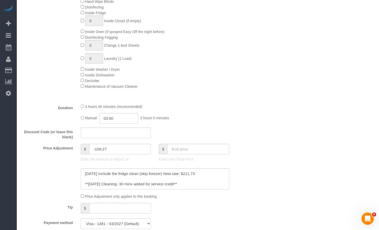
select select "2"
select select "5"
select select "object:2436"
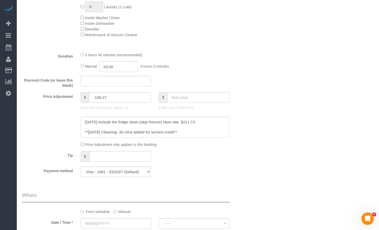
scroll to position [424, 0]
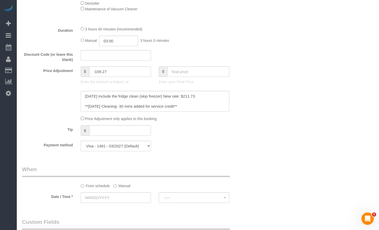
click at [125, 186] on label "Manual" at bounding box center [121, 185] width 17 height 7
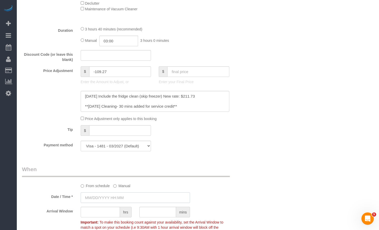
click at [122, 197] on input "text" at bounding box center [136, 198] width 110 height 11
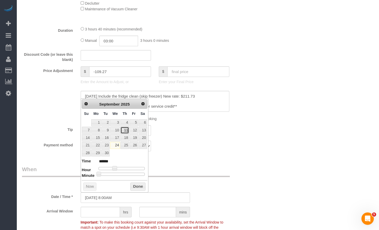
click at [127, 131] on link "11" at bounding box center [125, 130] width 9 height 7
click at [143, 103] on span "Next" at bounding box center [143, 104] width 4 height 4
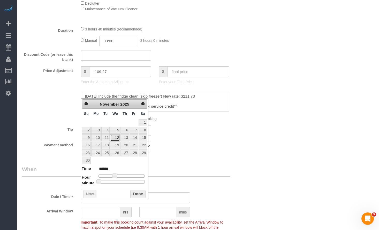
click at [117, 138] on link "12" at bounding box center [115, 137] width 10 height 7
type input "11/12/2025 9:00AM"
type input "******"
click at [117, 177] on span at bounding box center [116, 176] width 5 height 5
click at [136, 192] on button "Done" at bounding box center [137, 194] width 15 height 8
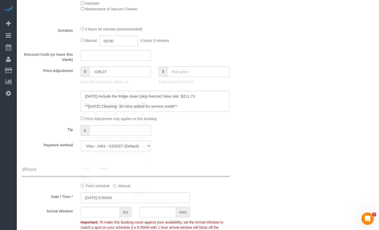
scroll to position [501, 0]
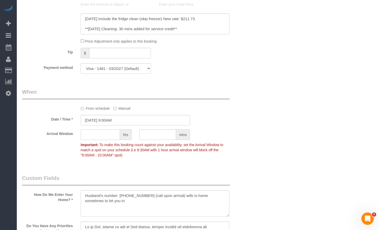
click at [96, 137] on input "text" at bounding box center [100, 135] width 39 height 11
type input "1"
click at [288, 134] on div "Who Email** juliarohan@gmail.com Name * Julia Rohan 2025 Tri-weekly schedule ar…" at bounding box center [198, 73] width 352 height 1112
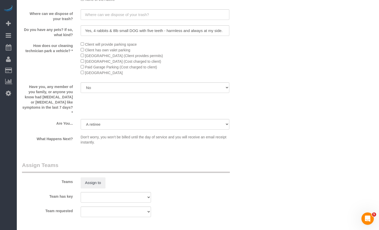
scroll to position [914, 0]
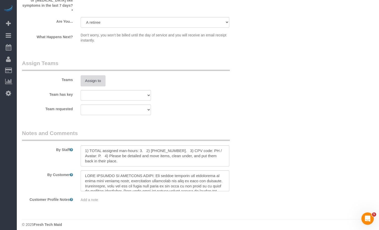
click at [88, 77] on button "Assign to" at bounding box center [93, 81] width 25 height 11
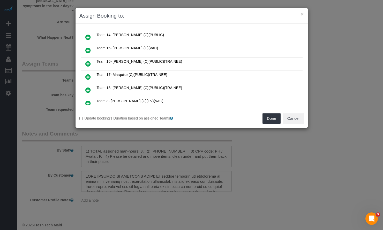
scroll to position [78, 0]
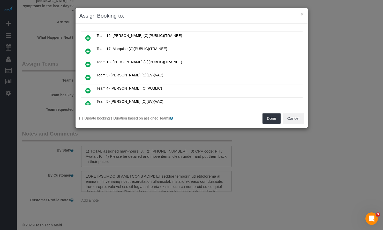
click at [88, 74] on icon at bounding box center [87, 77] width 5 height 6
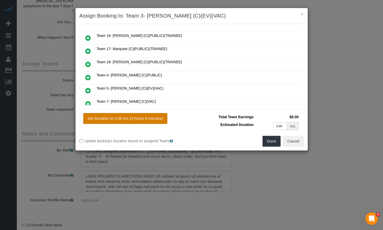
click at [145, 118] on button "Set Duration to 3.00 hrs (3 hours 0 minutes)" at bounding box center [125, 118] width 84 height 11
type input "3.00"
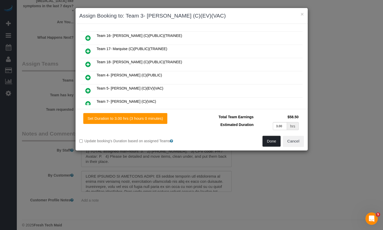
click at [273, 140] on button "Done" at bounding box center [271, 141] width 18 height 11
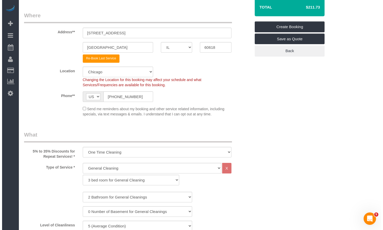
scroll to position [0, 0]
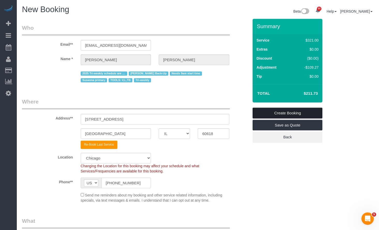
click at [277, 116] on link "Create Booking" at bounding box center [288, 113] width 70 height 11
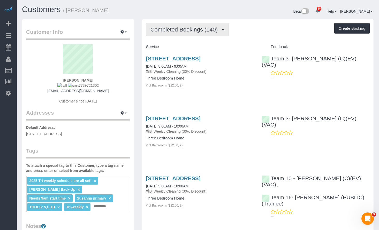
click at [218, 33] on button "Completed Bookings (140)" at bounding box center [187, 29] width 83 height 13
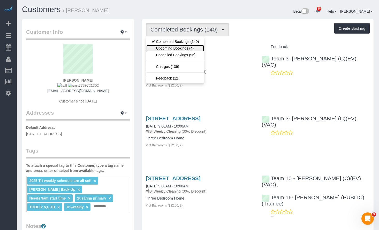
click at [198, 47] on link "Upcoming Bookings (4)" at bounding box center [175, 48] width 58 height 7
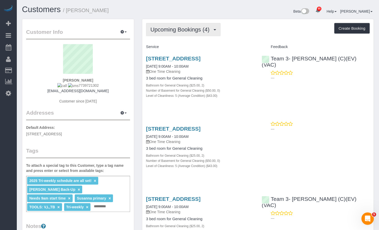
click at [181, 26] on button "Upcoming Bookings (4)" at bounding box center [183, 29] width 75 height 13
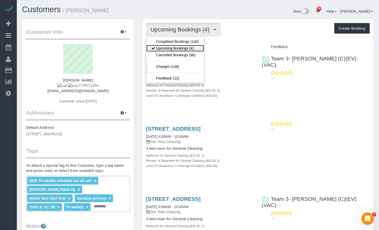
click at [185, 48] on link "Upcoming Bookings (4)" at bounding box center [175, 48] width 58 height 7
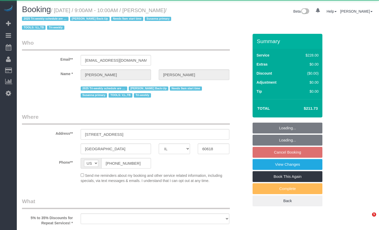
select select "IL"
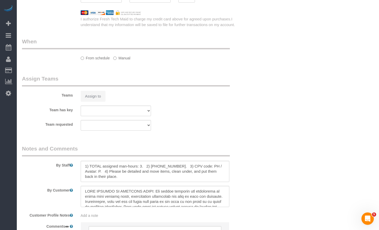
select select "string:fspay-4c1dd193-6a57-4368-8f29-c0820a65ffe9"
select select "number:1"
select select "number:58"
select select "number:139"
select select "number:107"
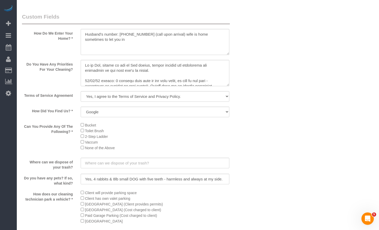
select select "spot1"
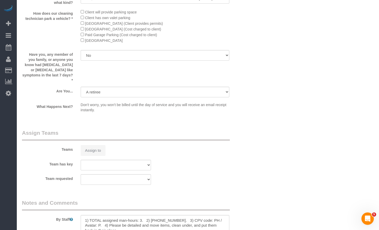
select select "object:1059"
select select "512"
select select "2"
select select "5"
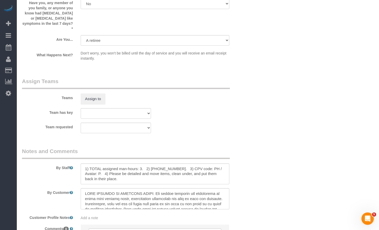
scroll to position [919, 0]
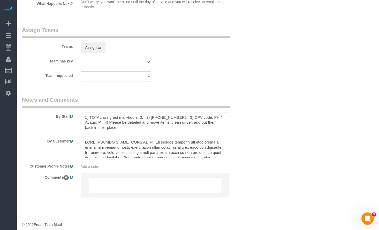
select select "object:1295"
select select "2"
select select "5"
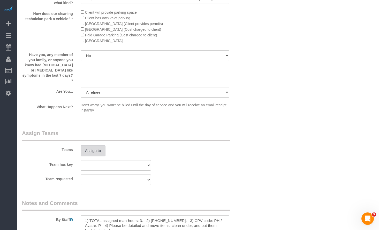
click at [100, 146] on button "Assign to" at bounding box center [93, 151] width 25 height 11
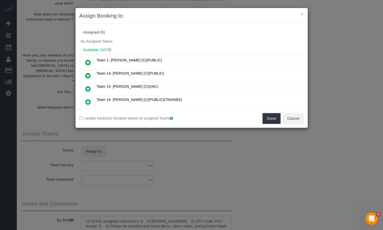
scroll to position [52, 0]
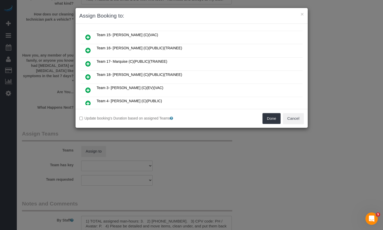
click icon
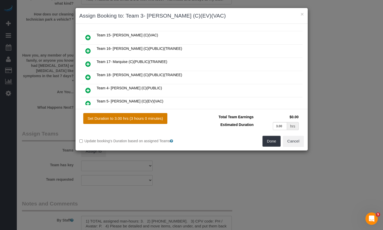
click button "Set Duration to 3.00 hrs (3 hours 0 minutes)"
type input "3.00"
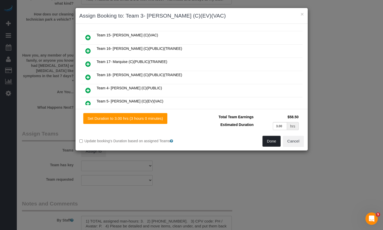
click button "Done"
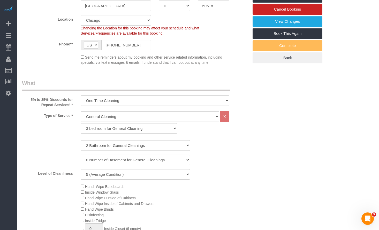
scroll to position [40, 0]
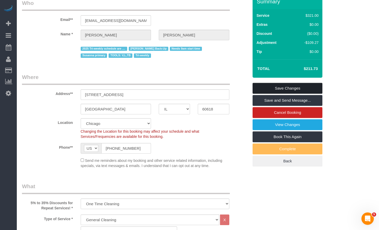
click link "Save Changes"
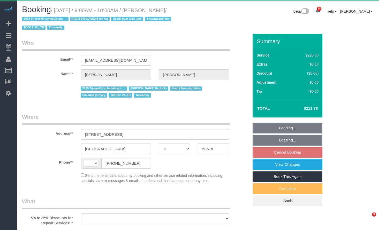
select select "IL"
select select "string:fspay-4c1dd193-6a57-4368-8f29-c0820a65ffe9"
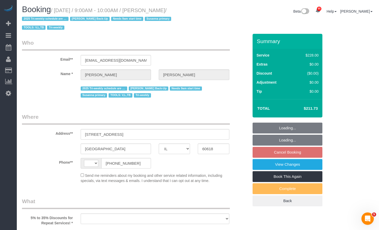
select select "string:[GEOGRAPHIC_DATA]"
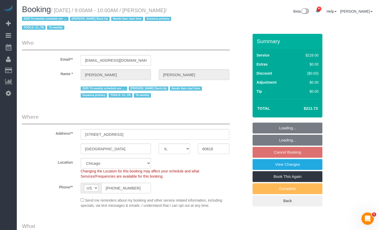
select select "spot1"
select select "number:1"
select select "number:58"
select select "number:139"
select select "number:107"
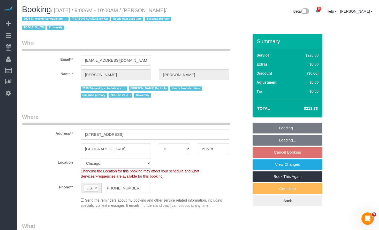
select select "object:1150"
select select "512"
select select "2"
select select "5"
select select "object:1300"
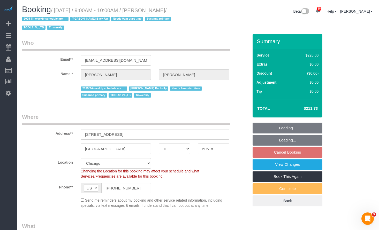
select select "2"
select select "5"
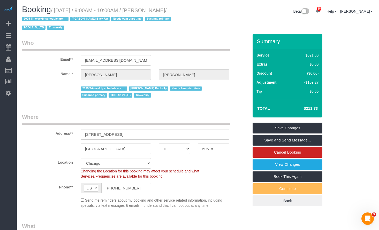
click at [212, 29] on div "Booking / October 01, 2025 / 9:00AM - 10:00AM / Julia Rohan / 2025 Tri-weekly s…" at bounding box center [198, 19] width 360 height 29
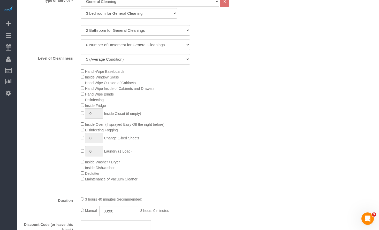
scroll to position [129, 0]
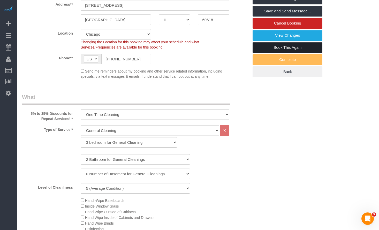
click at [294, 47] on link "Book This Again" at bounding box center [288, 47] width 70 height 11
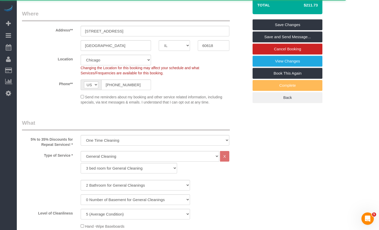
select select "IL"
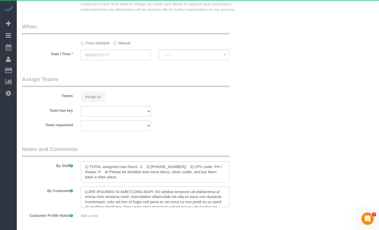
select select "object:1749"
select select "number:1"
select select "number:58"
select select "number:139"
select select "number:107"
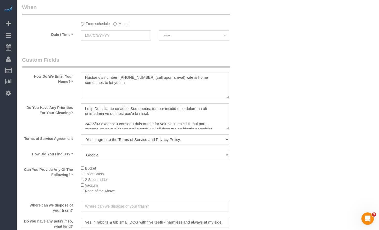
select select "string:fspay-4c1dd193-6a57-4368-8f29-c0820a65ffe9"
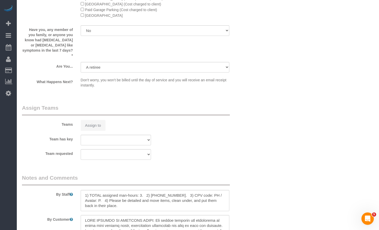
select select "512"
select select "2"
select select "5"
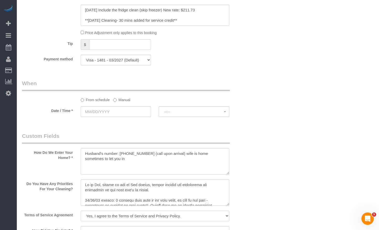
select select "object:2211"
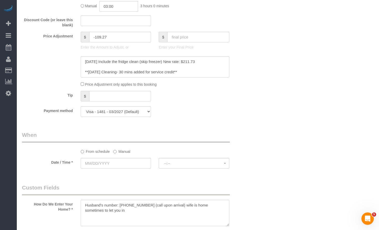
select select "2"
select select "5"
select select "object:2287"
click at [122, 149] on label "Manual" at bounding box center [121, 150] width 17 height 7
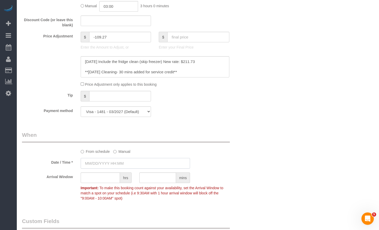
click at [121, 163] on input "text" at bounding box center [136, 163] width 110 height 11
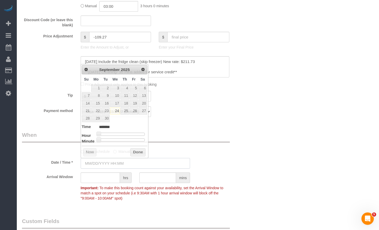
type input "09/24/2025 8:00AM"
select select "2"
select select "5"
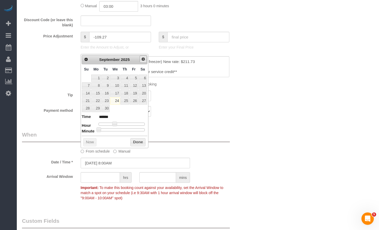
click at [143, 60] on span "Next" at bounding box center [143, 59] width 4 height 4
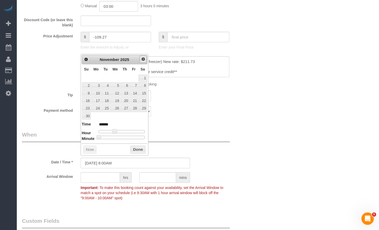
click at [143, 60] on span "Next" at bounding box center [143, 59] width 4 height 4
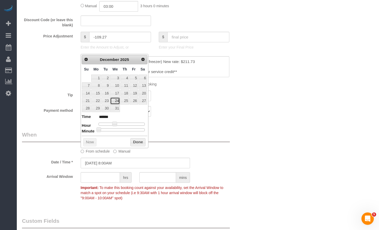
click at [116, 101] on link "24" at bounding box center [115, 100] width 10 height 7
type input "12/24/2025 9:00AM"
type input "******"
click at [118, 123] on span at bounding box center [116, 124] width 5 height 5
click at [138, 141] on button "Done" at bounding box center [137, 142] width 15 height 8
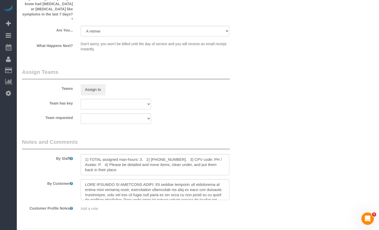
scroll to position [103, 0]
click at [91, 84] on button "Assign to" at bounding box center [93, 89] width 25 height 11
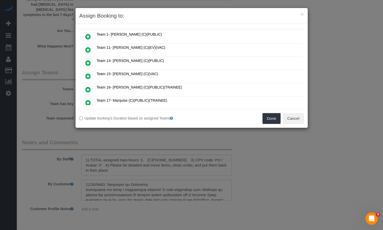
scroll to position [52, 0]
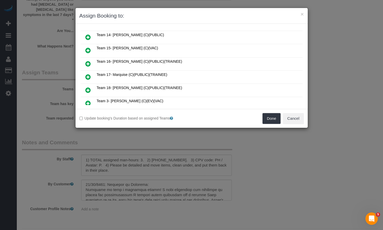
click at [86, 101] on icon at bounding box center [87, 103] width 5 height 6
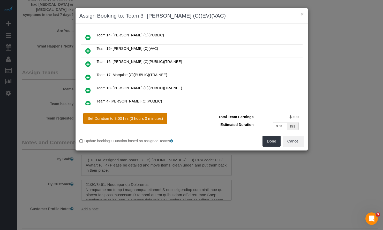
click at [158, 121] on button "Set Duration to 3.00 hrs (3 hours 0 minutes)" at bounding box center [125, 118] width 84 height 11
type input "3.00"
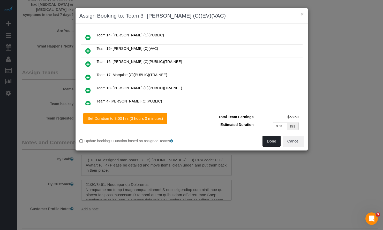
click at [275, 141] on button "Done" at bounding box center [271, 141] width 18 height 11
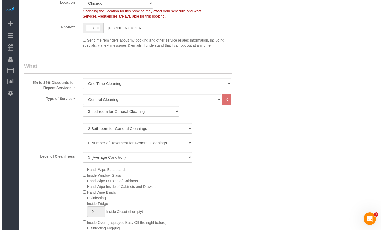
scroll to position [0, 0]
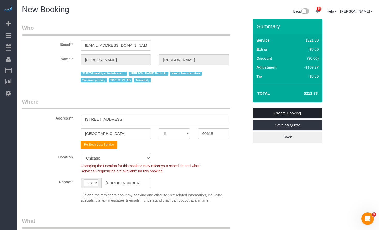
click at [294, 114] on link "Create Booking" at bounding box center [288, 113] width 70 height 11
